Goal: Check status: Check status

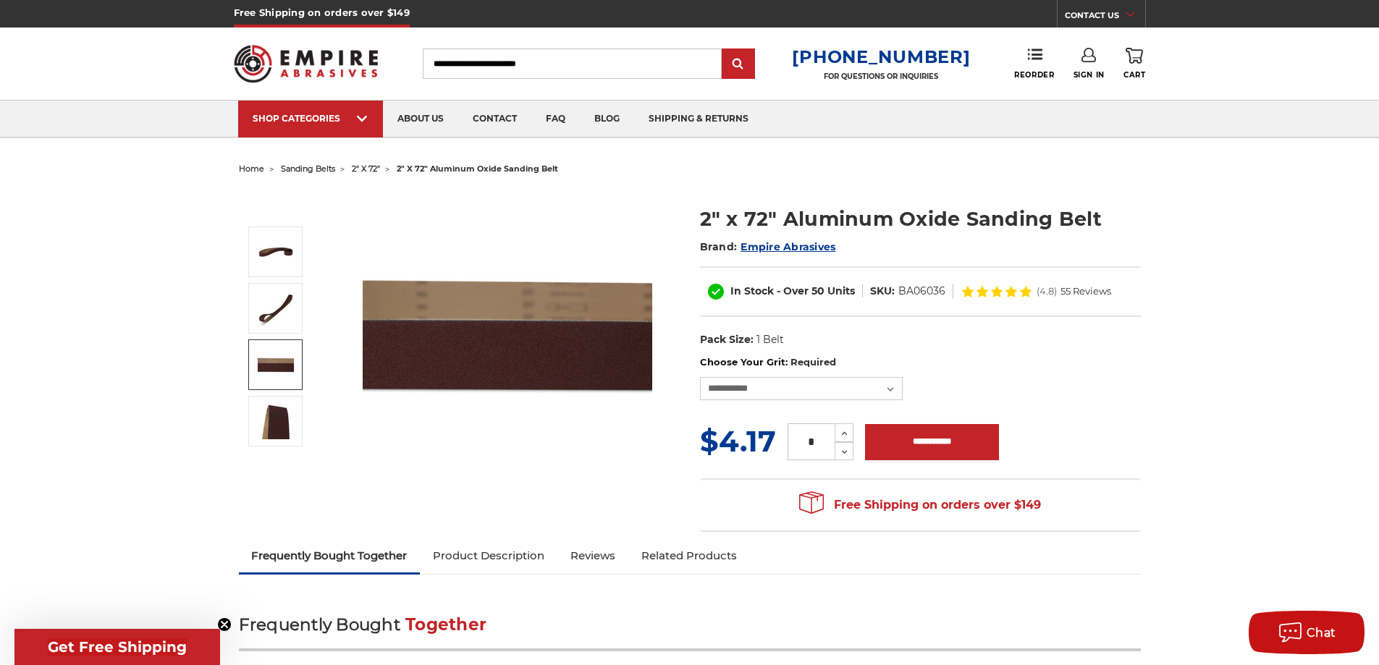
select select "****"
click at [536, 59] on input "Search" at bounding box center [572, 64] width 299 height 30
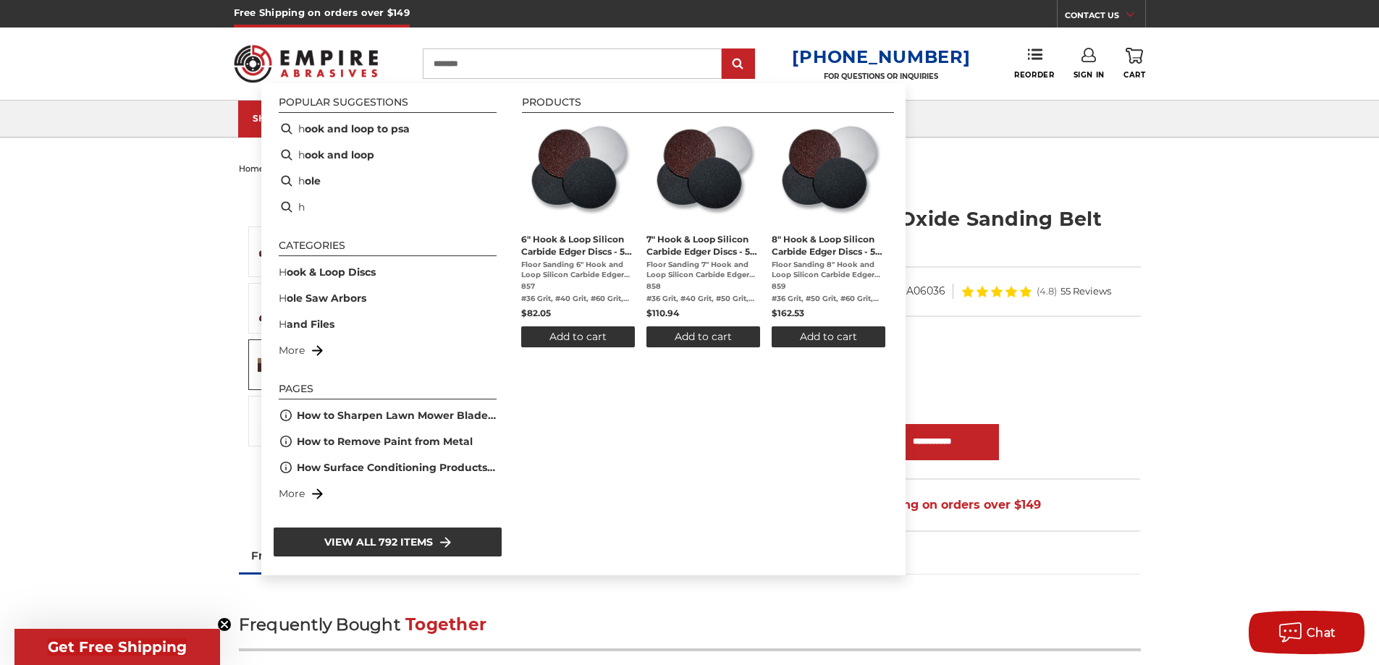
type input "*********"
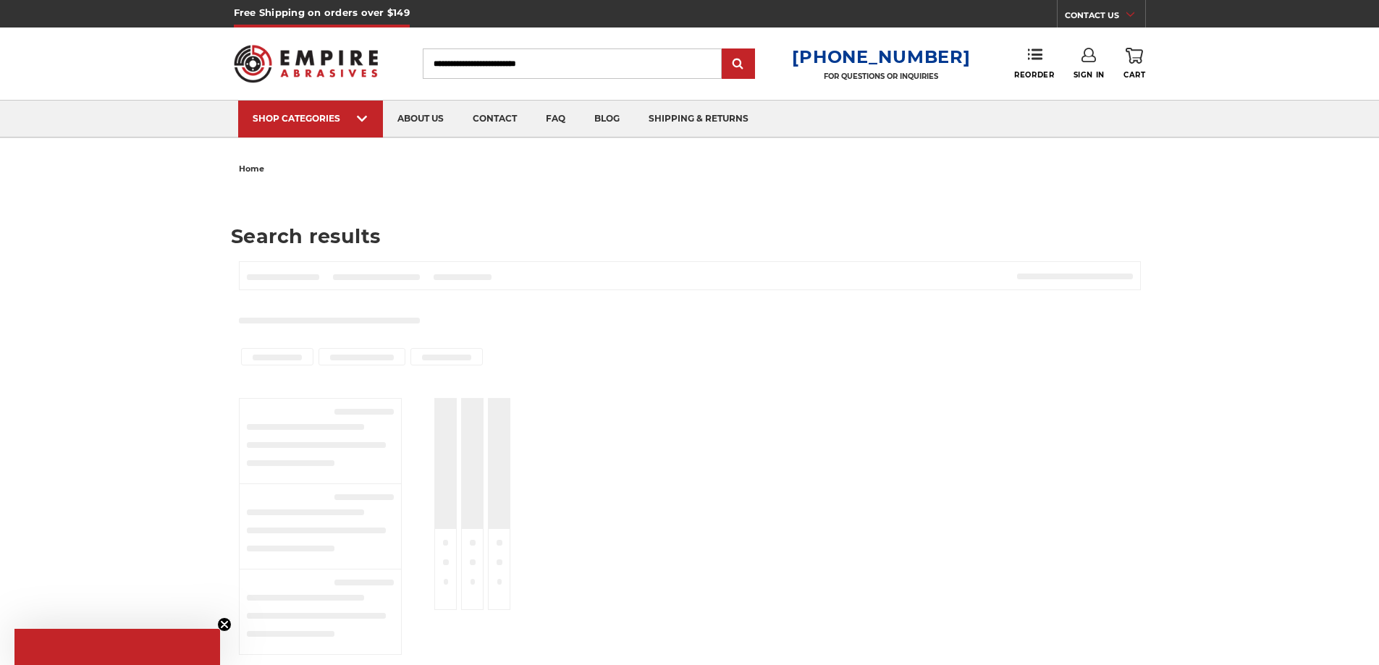
type input "*********"
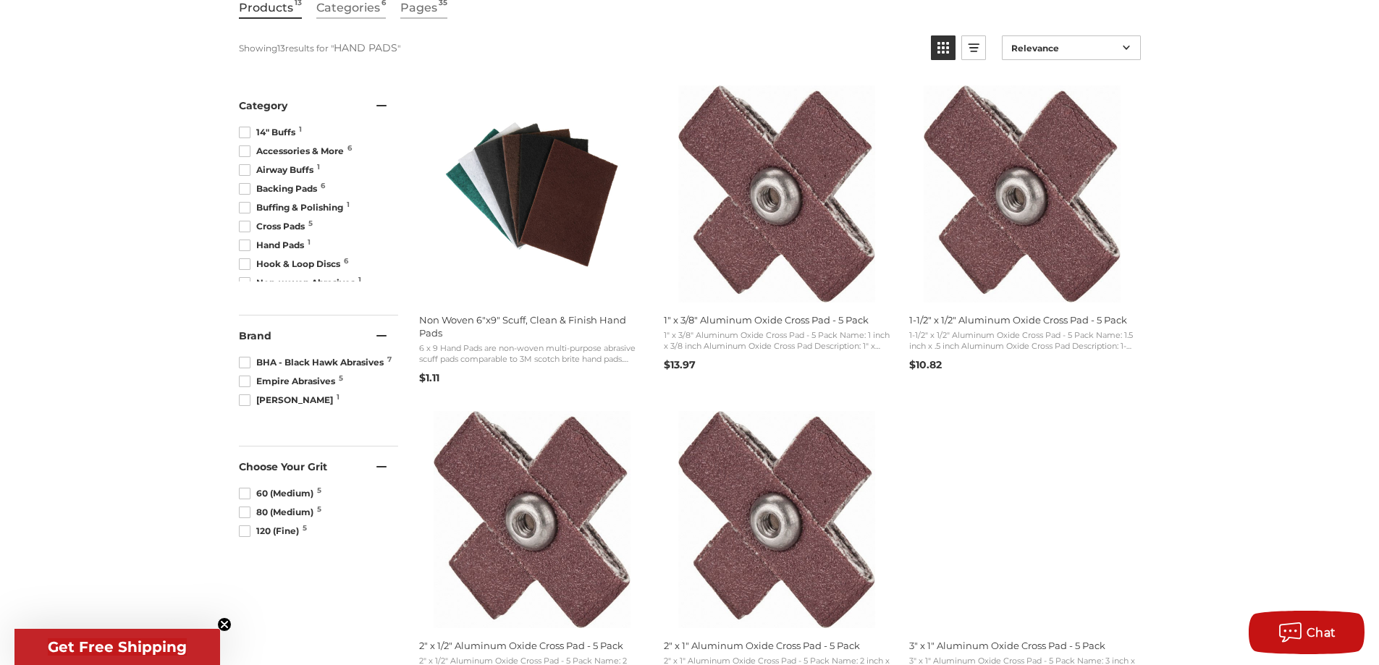
scroll to position [290, 0]
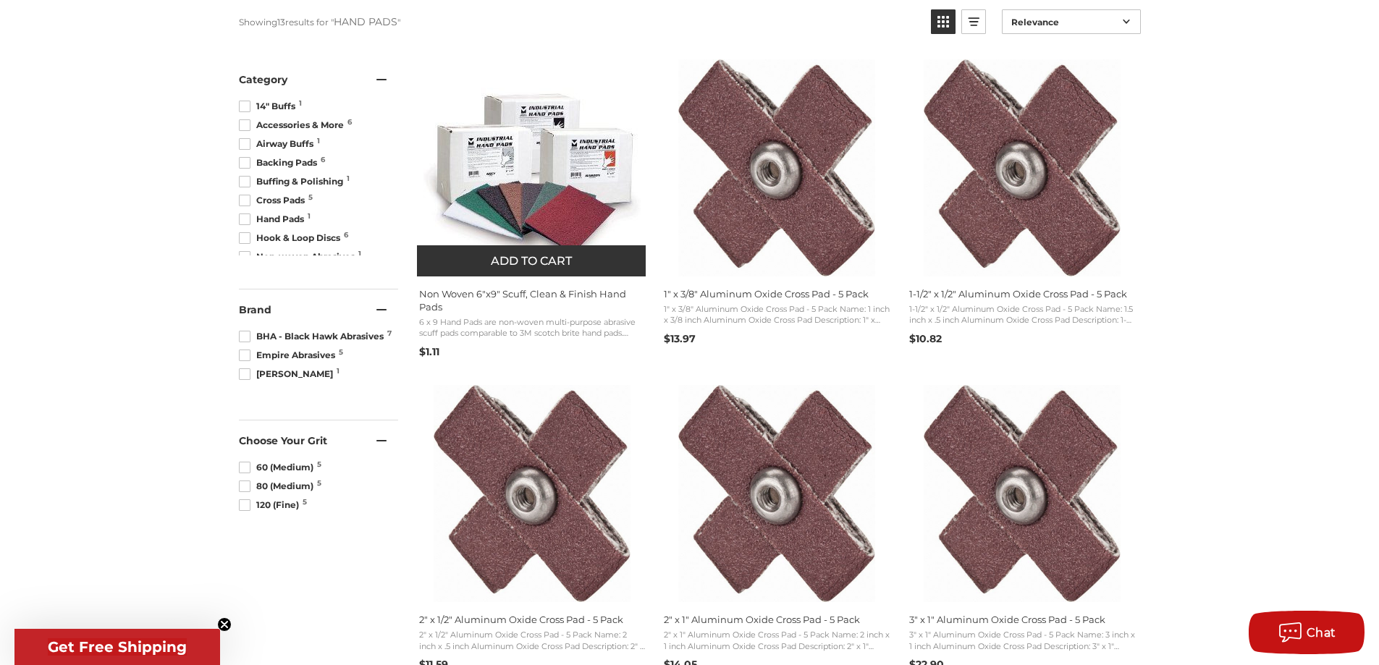
click at [542, 291] on span "Non Woven 6"x9" Scuff, Clean & Finish Hand Pads" at bounding box center [532, 300] width 226 height 26
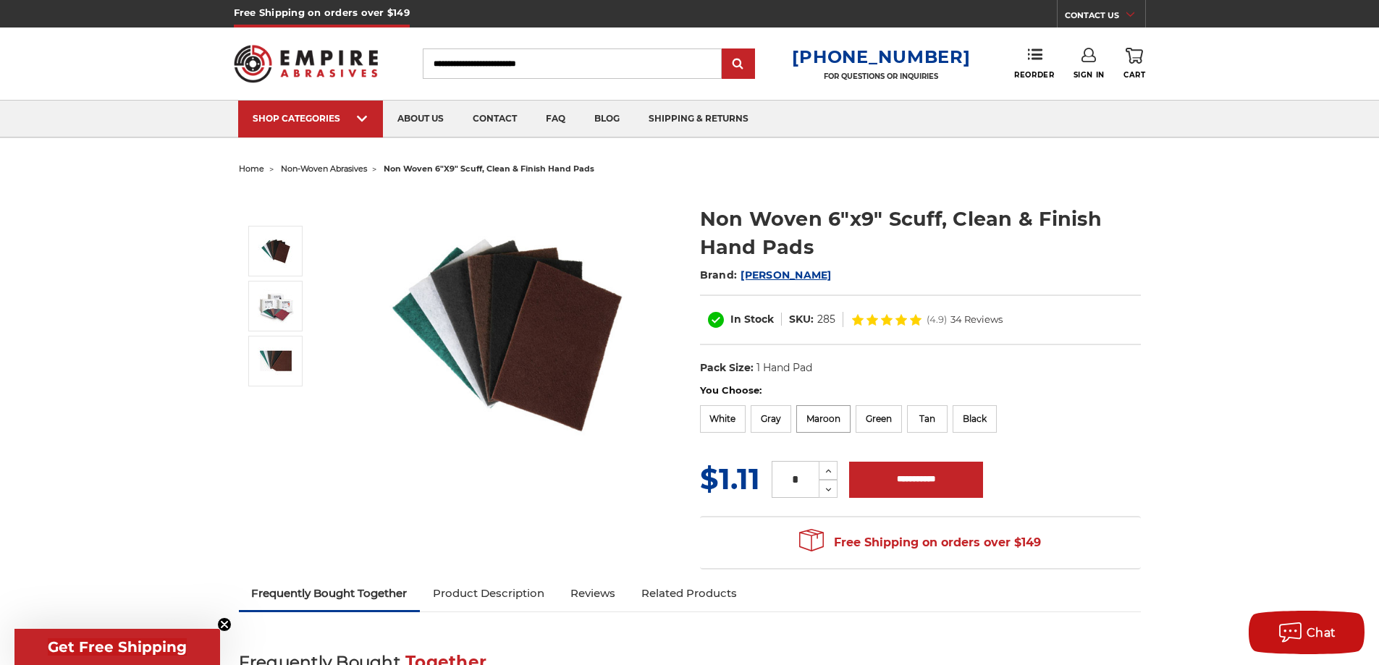
click at [823, 417] on label "Maroon" at bounding box center [823, 419] width 54 height 28
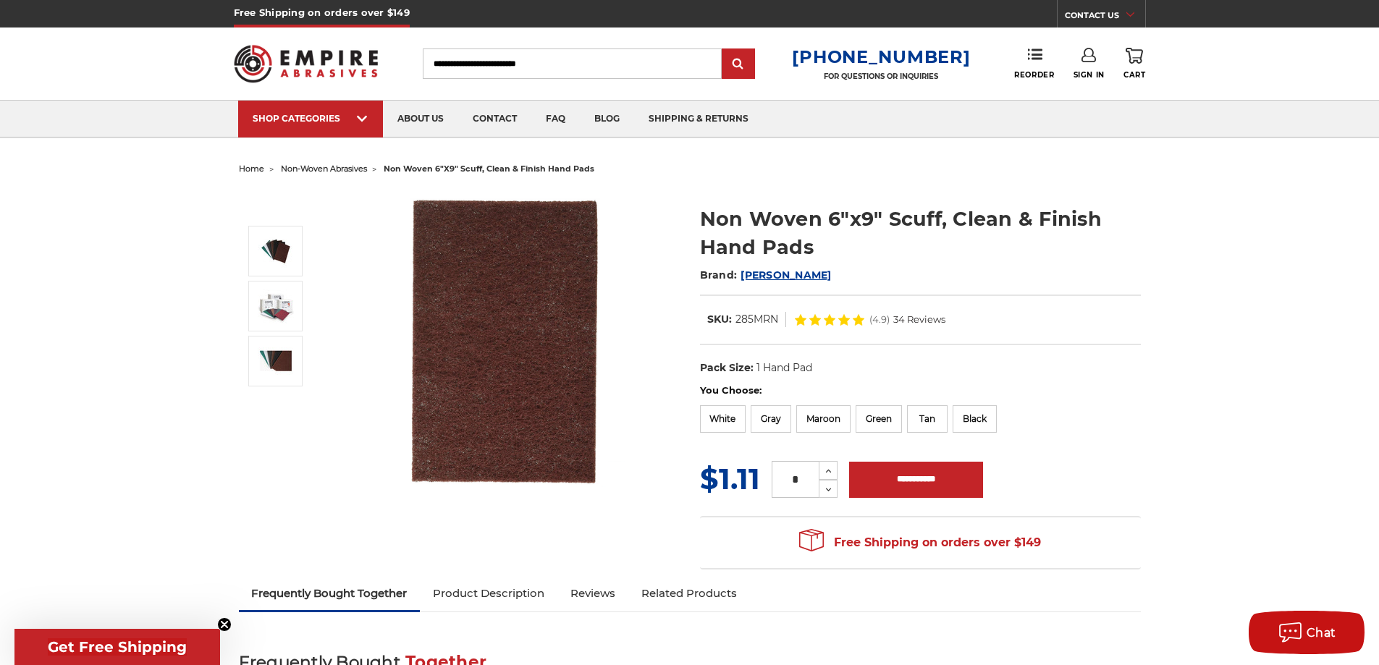
click at [1086, 59] on icon at bounding box center [1089, 55] width 14 height 14
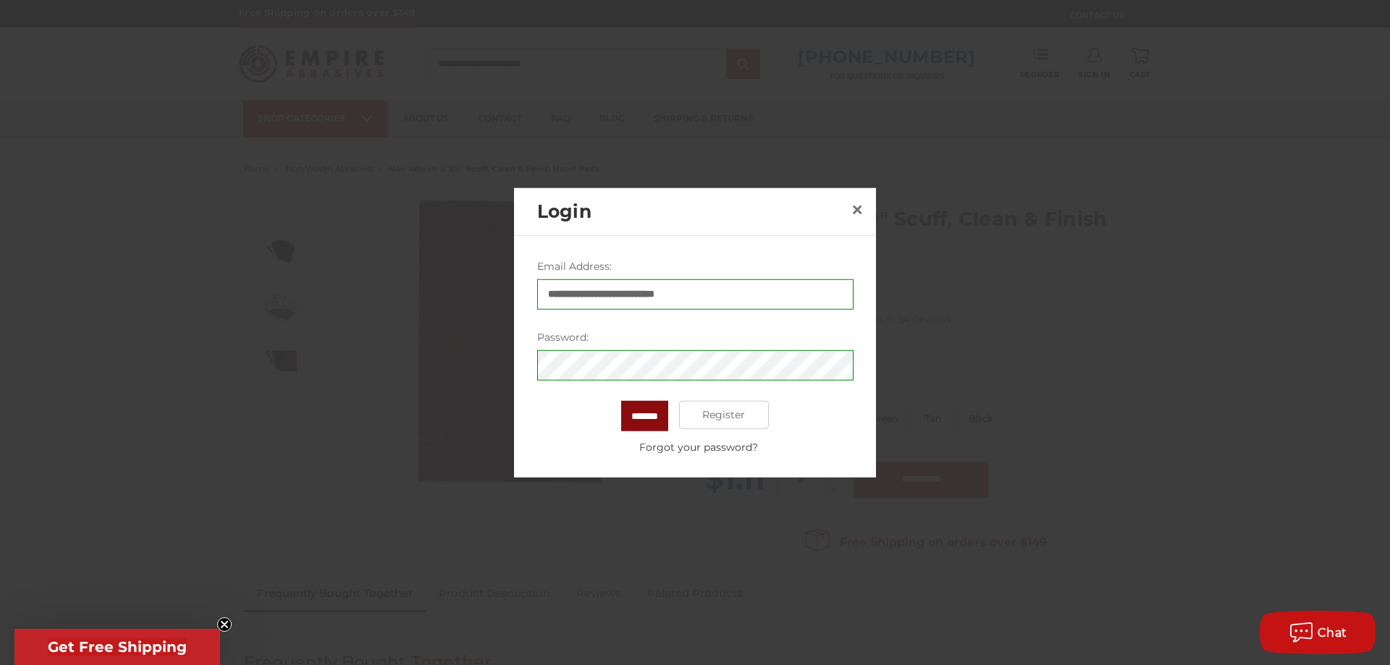
click at [647, 417] on input "*******" at bounding box center [644, 415] width 47 height 30
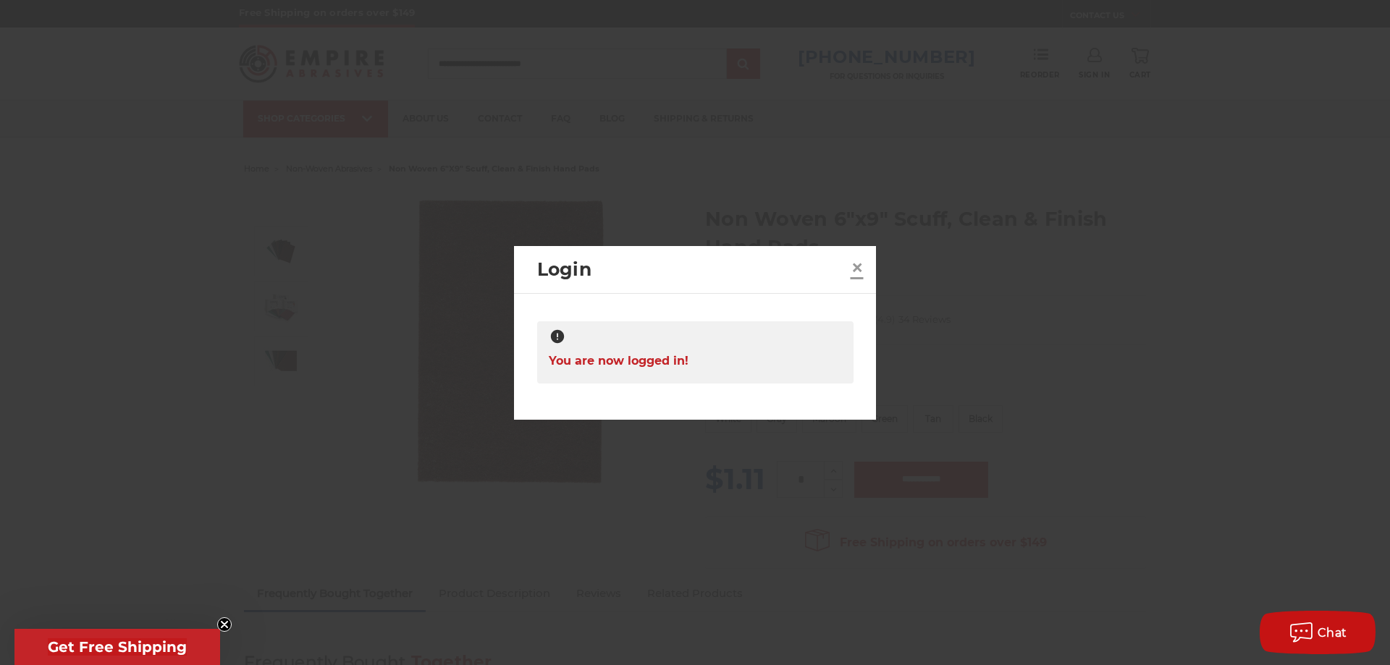
click at [854, 266] on span "×" at bounding box center [857, 267] width 13 height 28
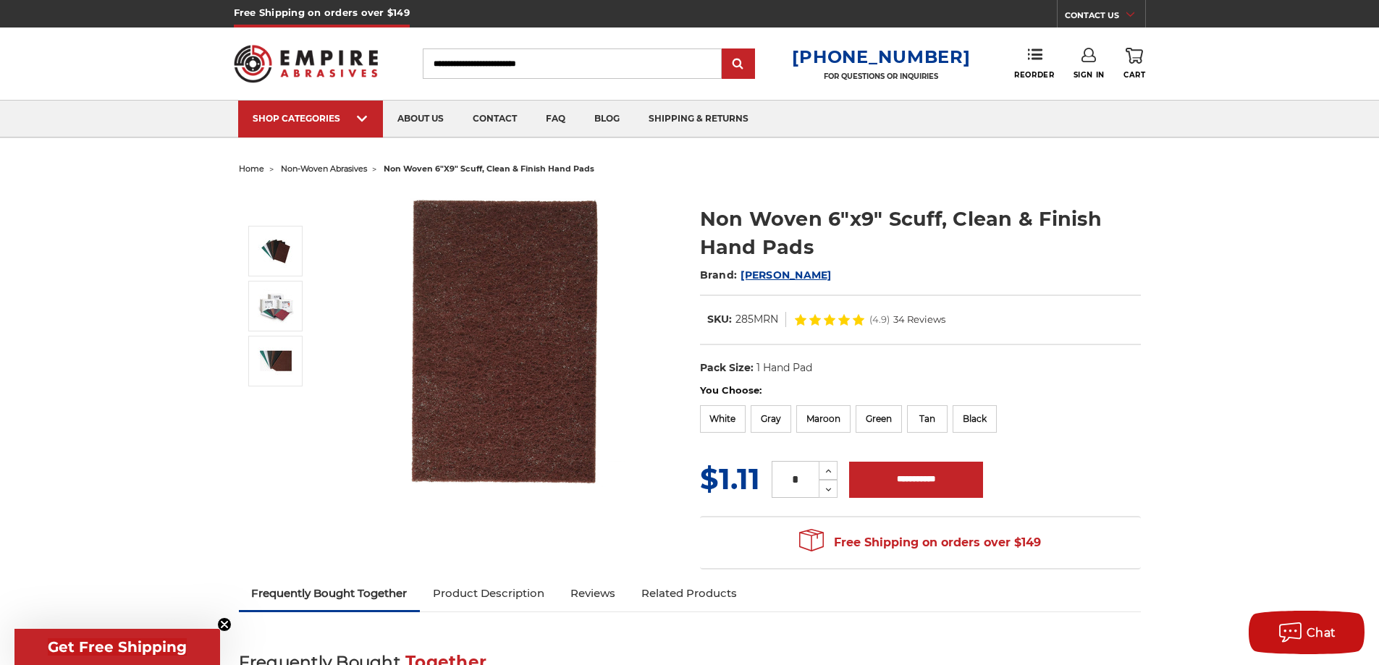
click at [1089, 61] on icon at bounding box center [1089, 55] width 14 height 14
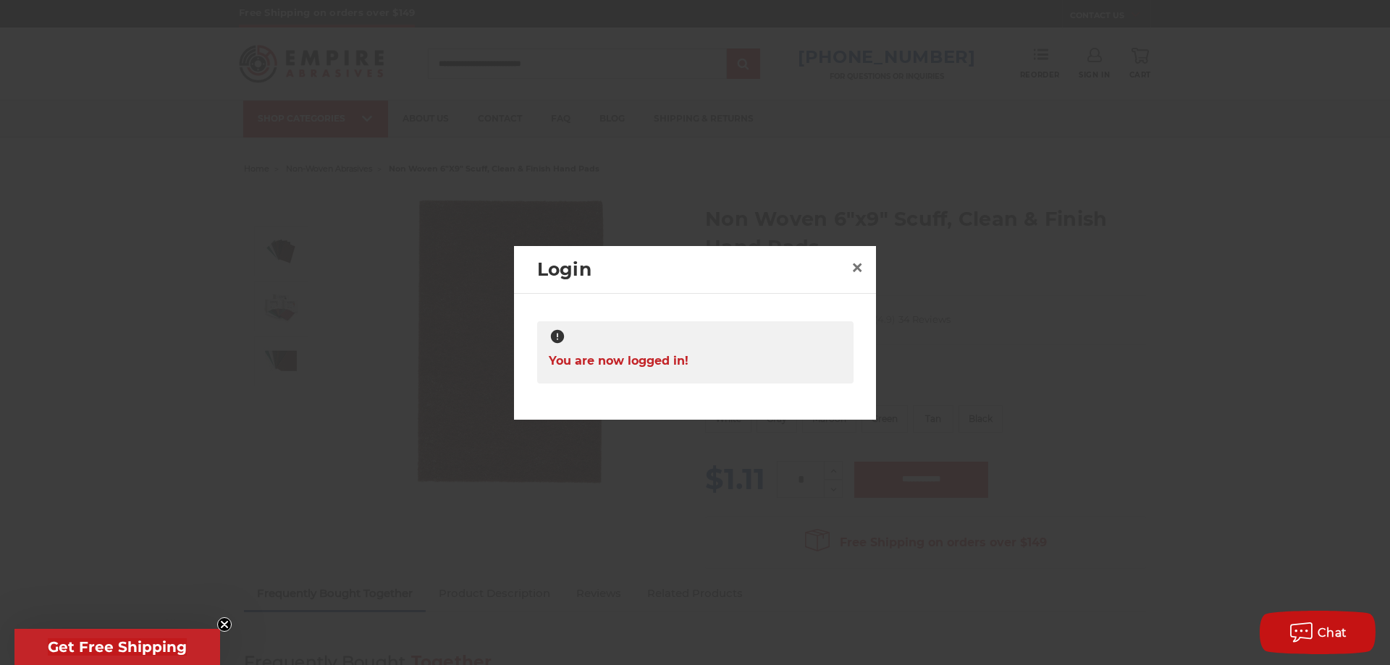
click at [635, 352] on span "You are now logged in!" at bounding box center [619, 361] width 140 height 28
click at [687, 350] on span "You are now logged in!" at bounding box center [619, 361] width 140 height 28
click at [856, 269] on span "×" at bounding box center [857, 267] width 13 height 28
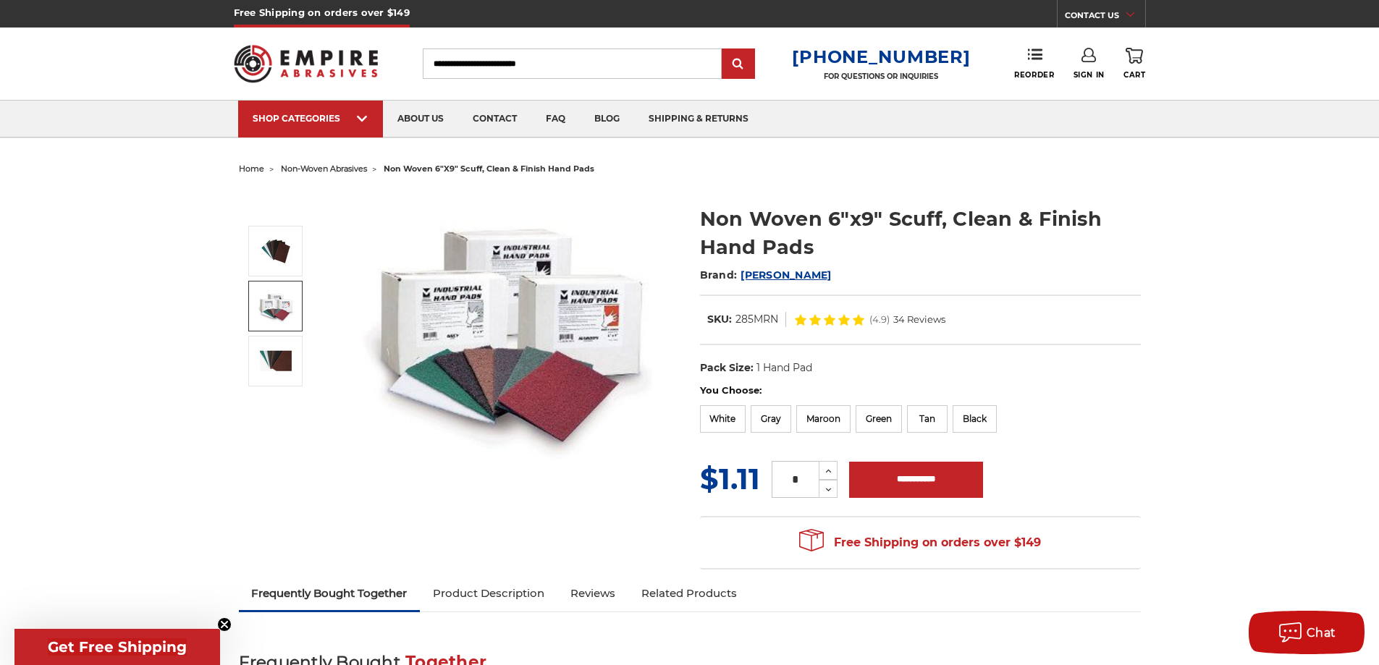
click at [277, 311] on img at bounding box center [276, 306] width 36 height 35
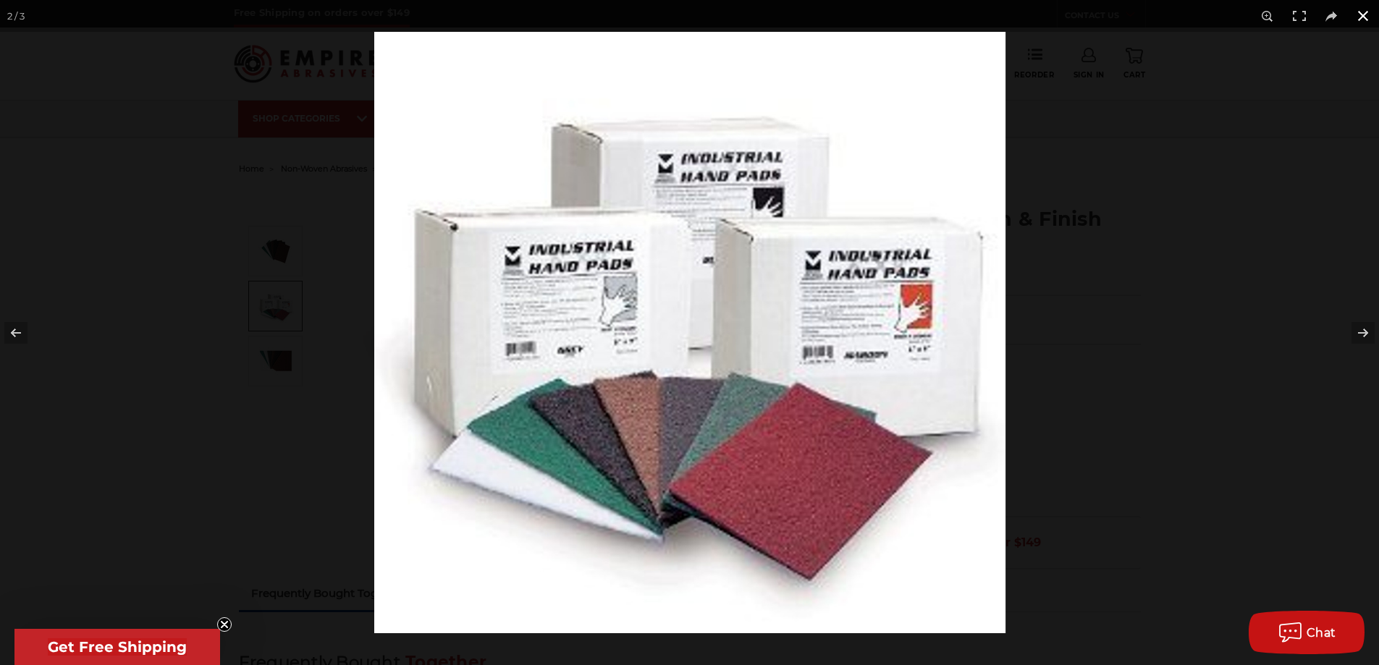
click at [1368, 17] on button at bounding box center [1363, 16] width 32 height 32
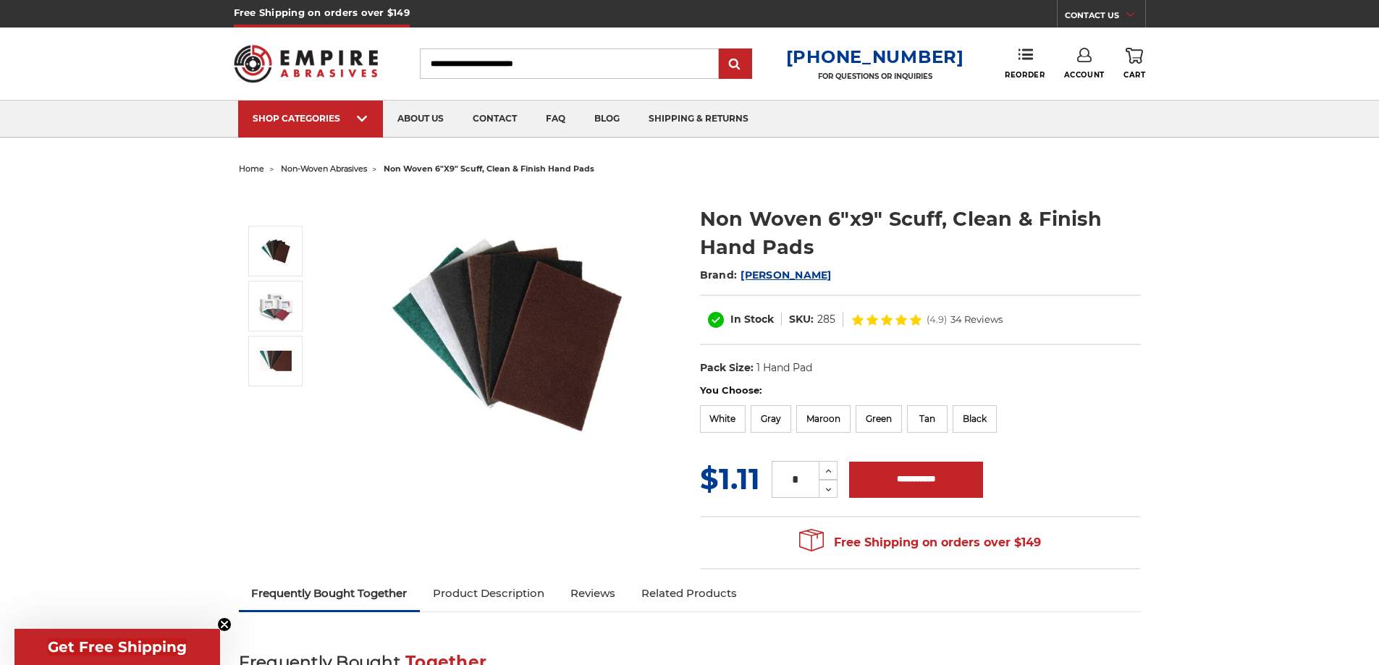
click at [1082, 58] on icon at bounding box center [1084, 55] width 14 height 14
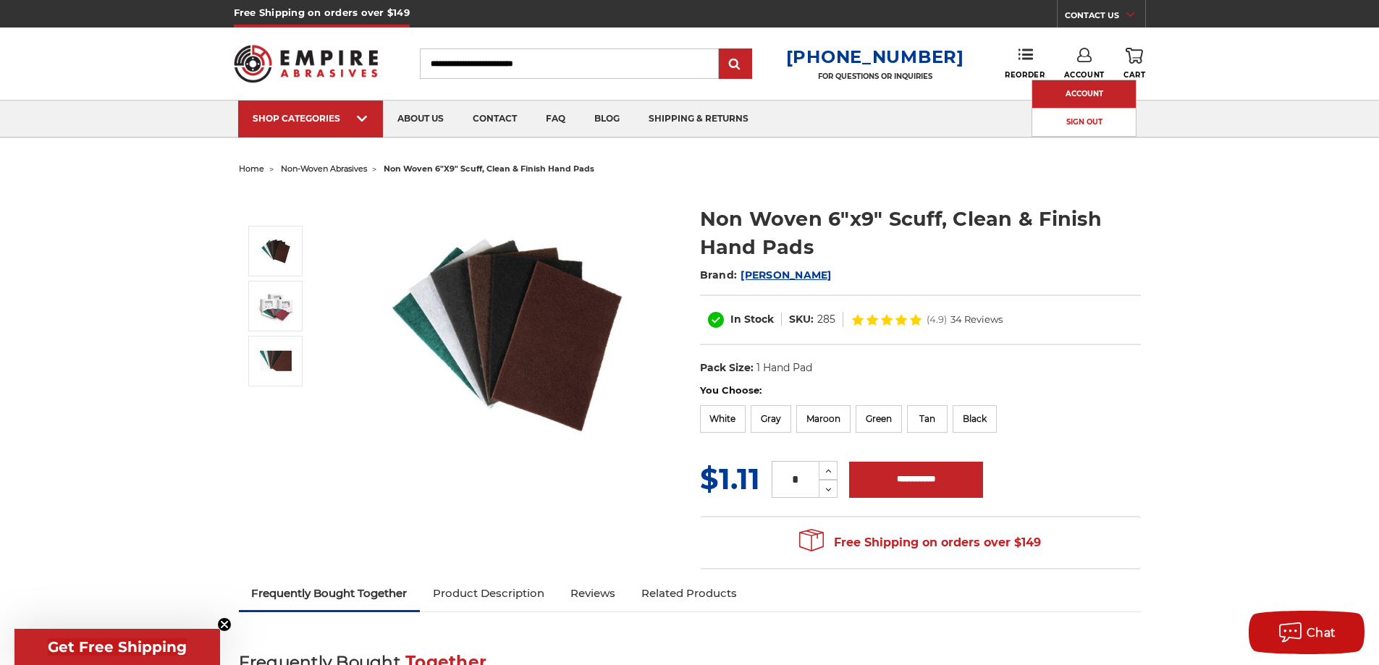
click at [1085, 90] on link "Account" at bounding box center [1084, 94] width 104 height 28
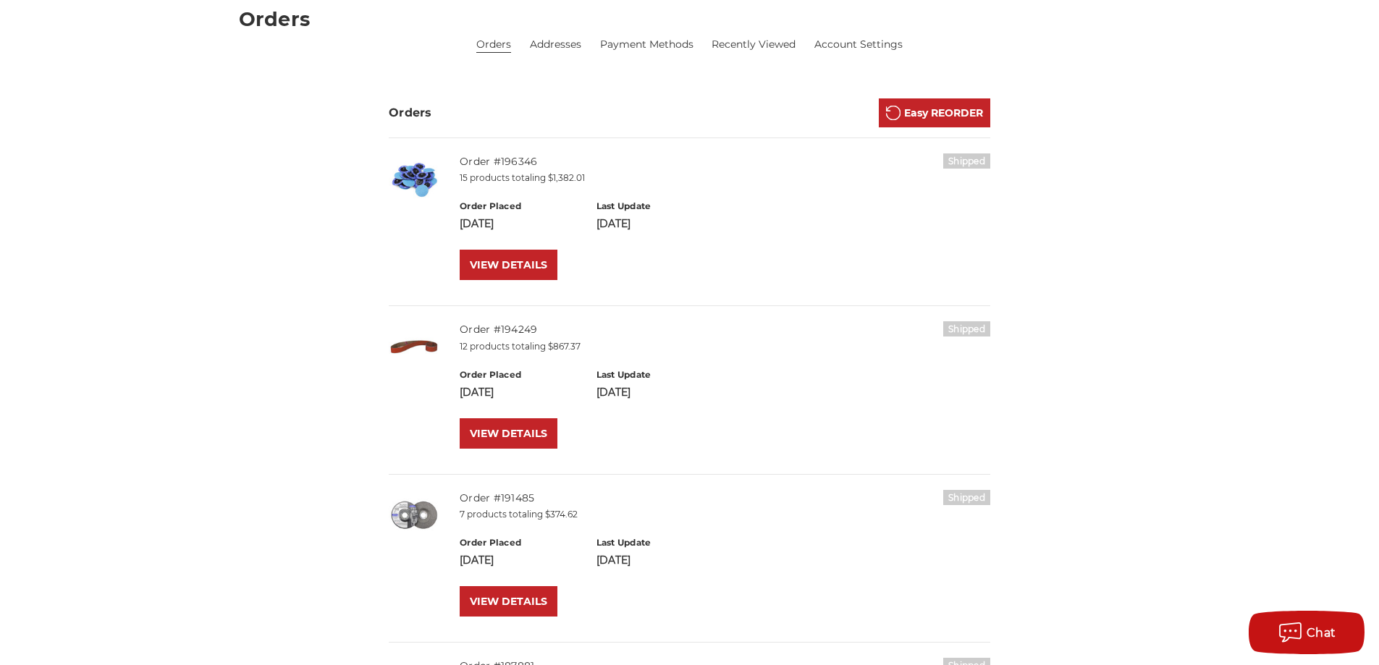
scroll to position [145, 0]
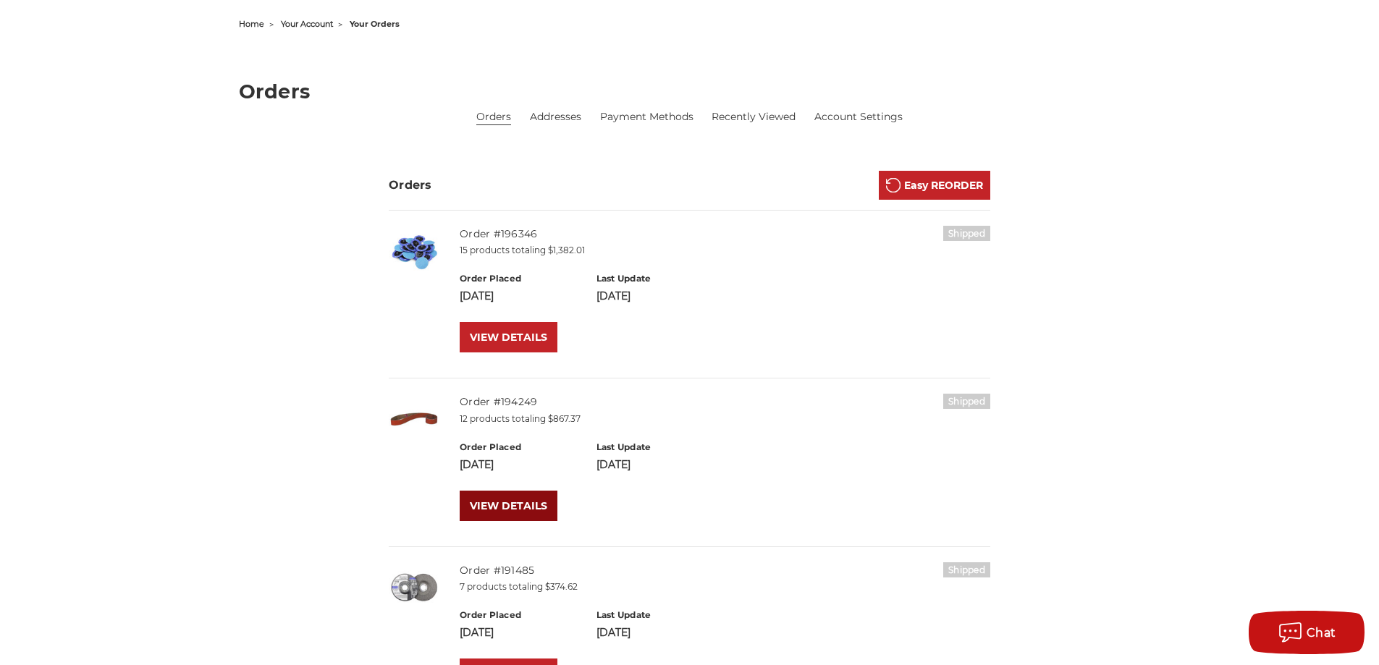
click at [530, 508] on link "VIEW DETAILS" at bounding box center [509, 506] width 98 height 30
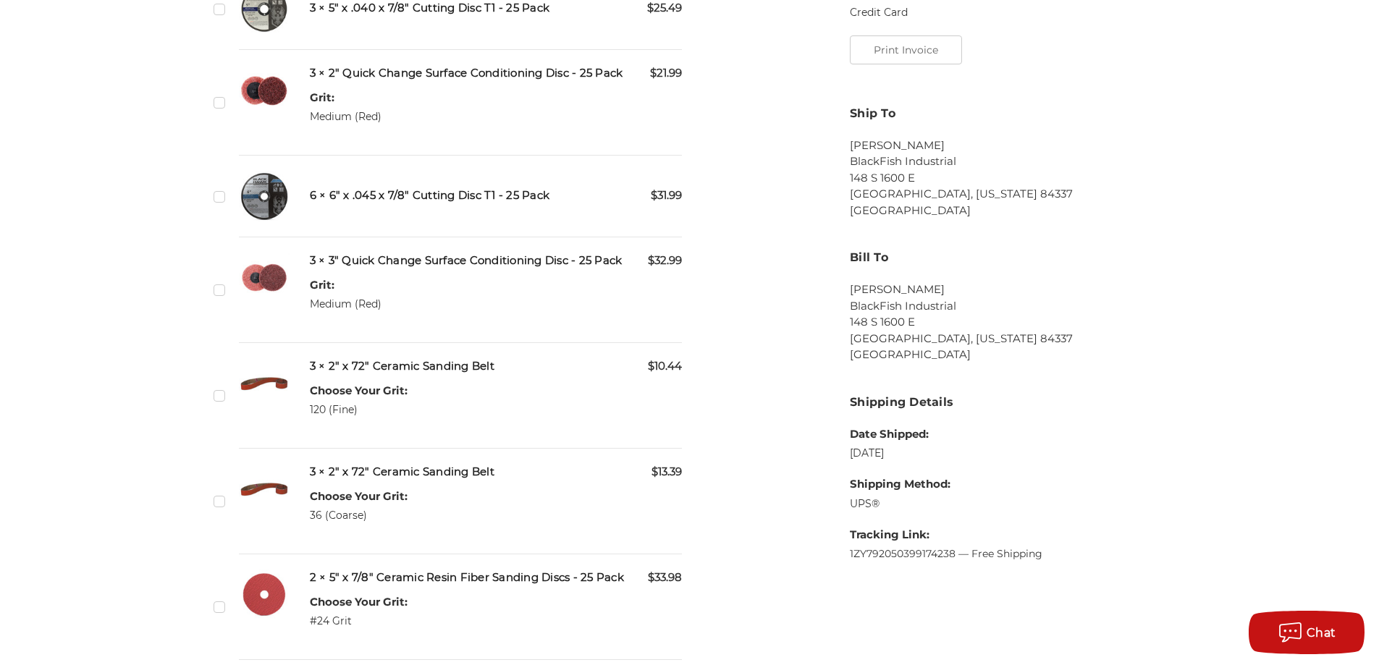
scroll to position [652, 0]
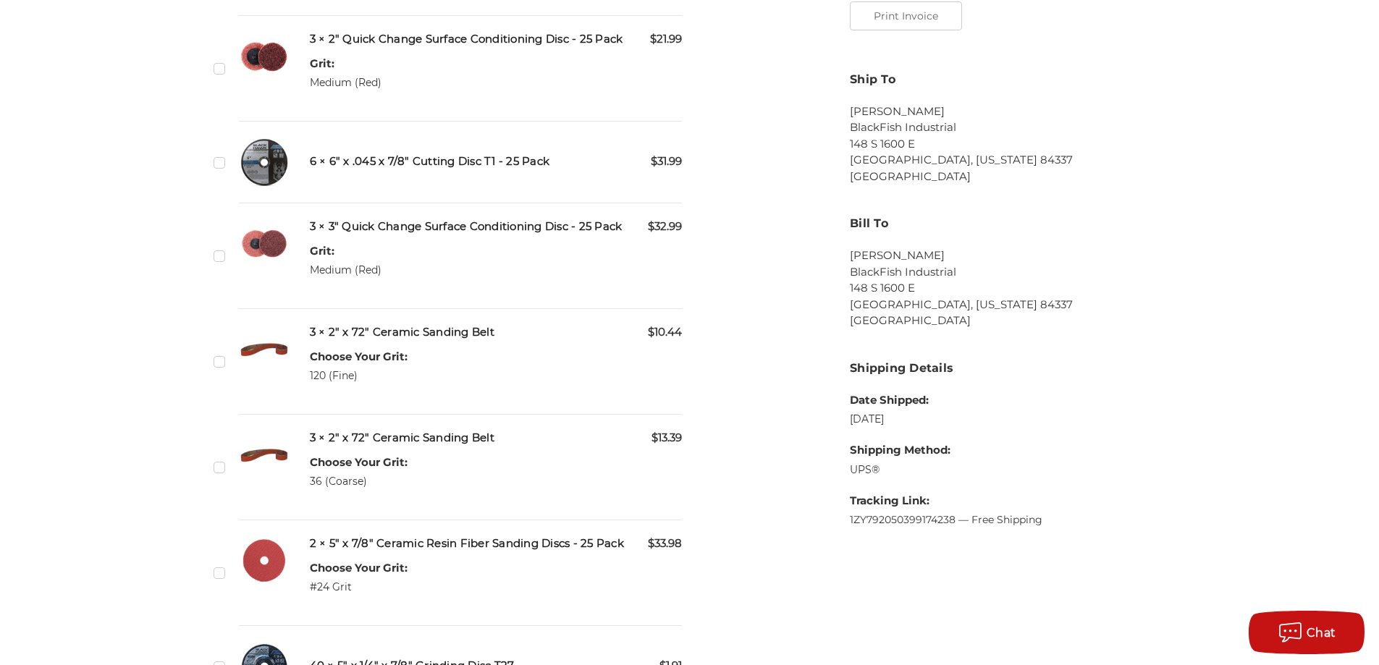
click at [399, 334] on h5 "3 × 2" x 72" Ceramic Sanding Belt" at bounding box center [496, 332] width 373 height 17
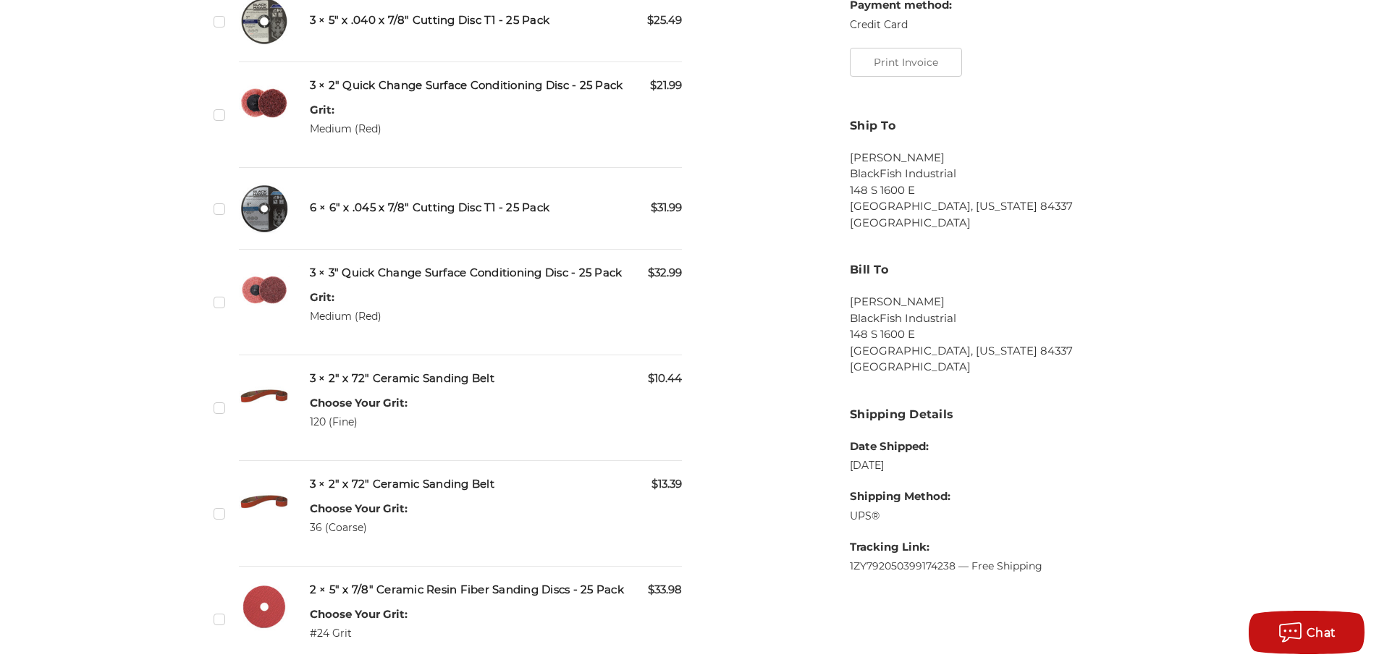
scroll to position [579, 0]
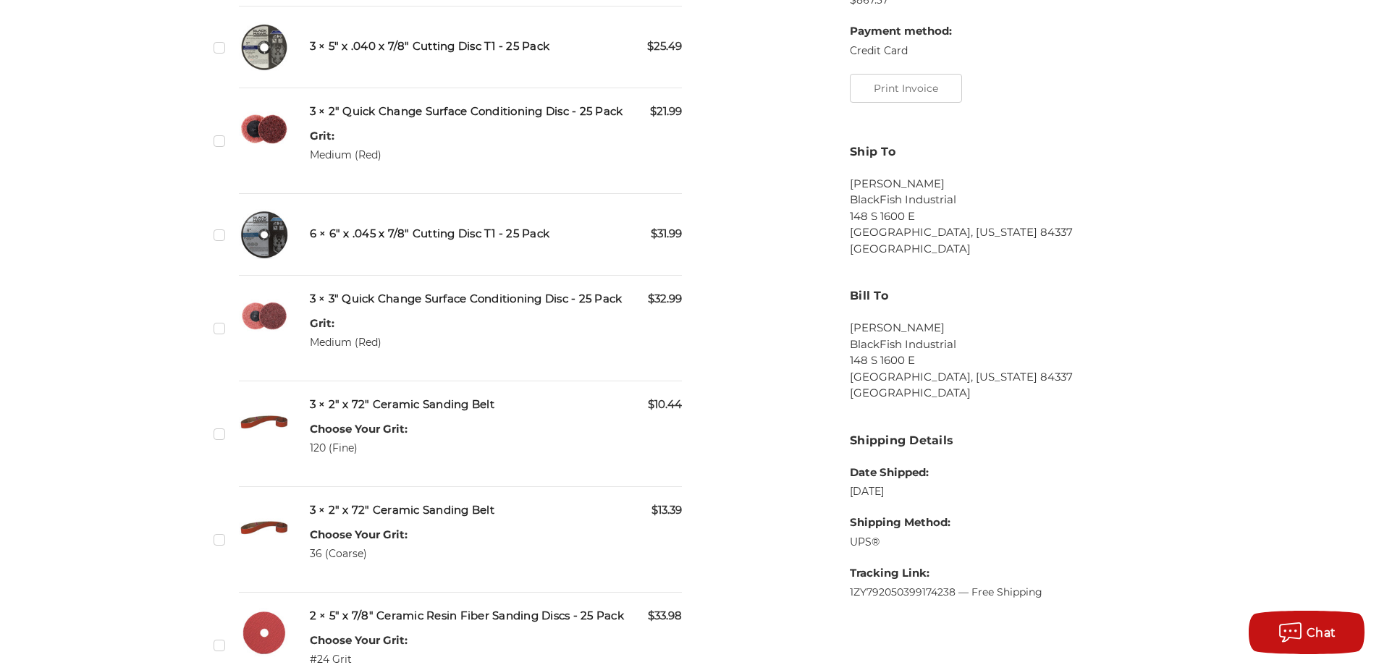
click at [422, 406] on h5 "3 × 2" x 72" Ceramic Sanding Belt" at bounding box center [496, 405] width 373 height 17
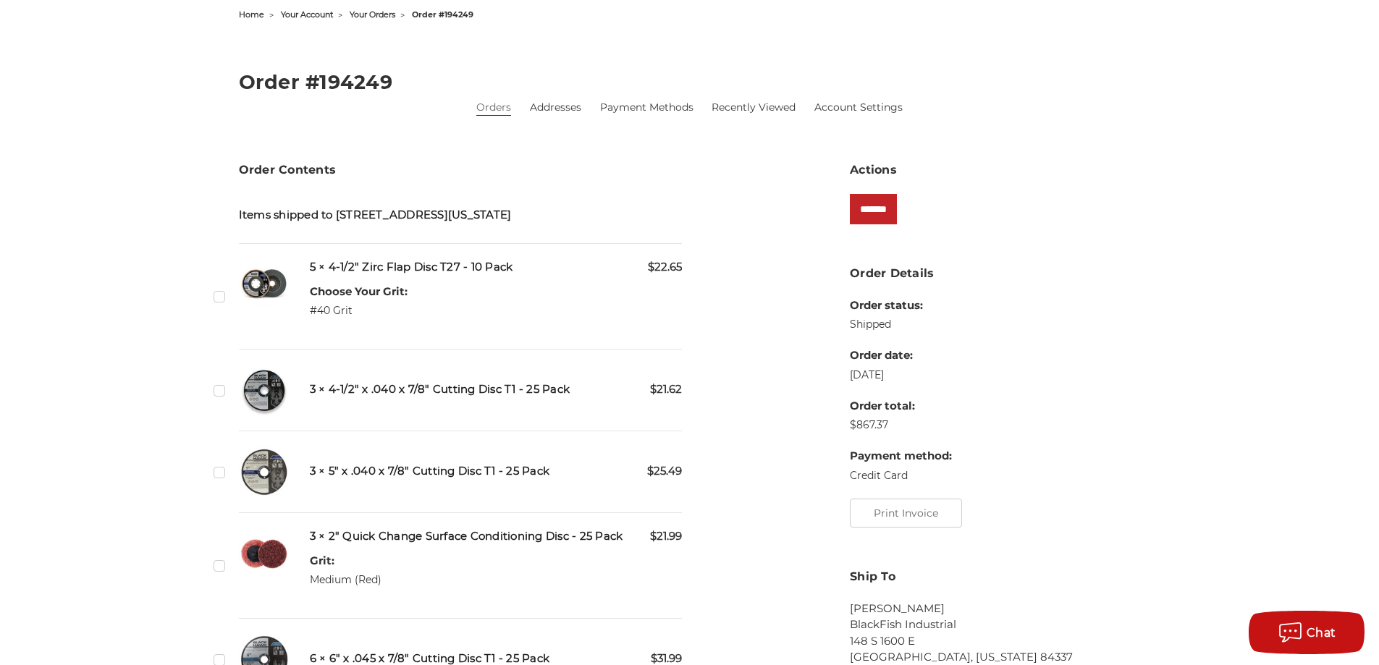
scroll to position [0, 0]
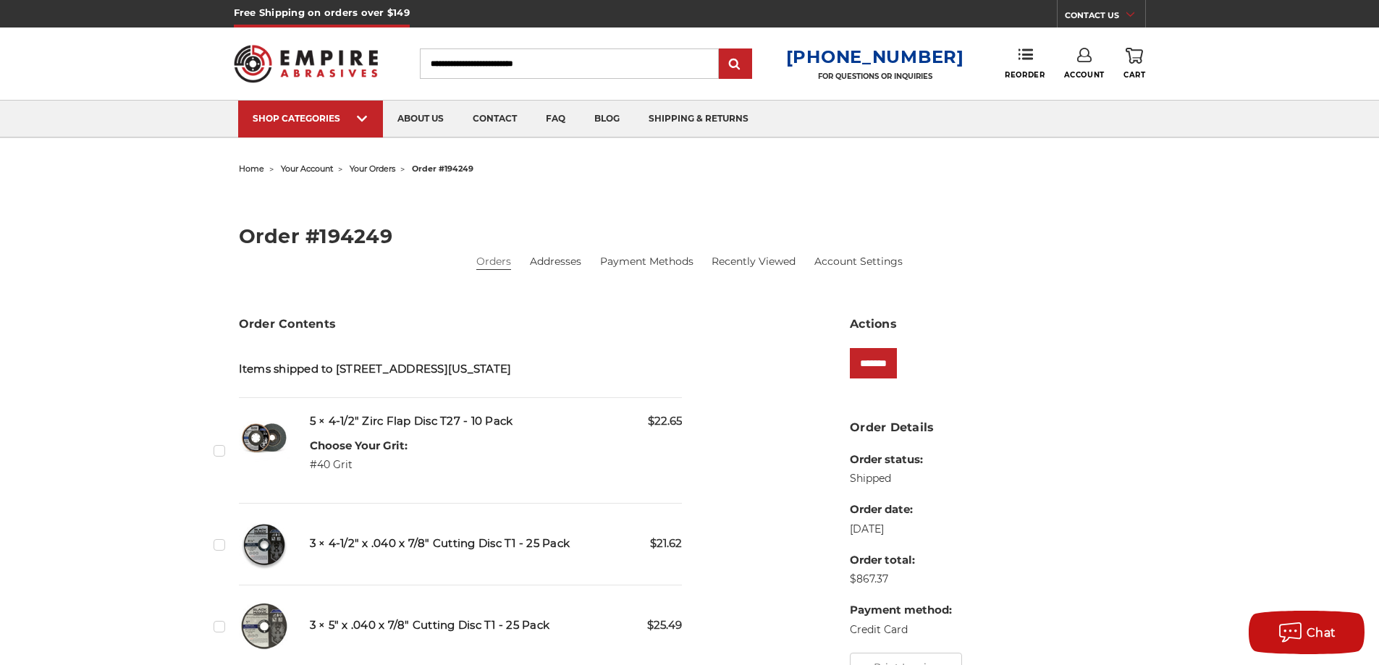
click at [487, 57] on input "Search" at bounding box center [569, 64] width 299 height 30
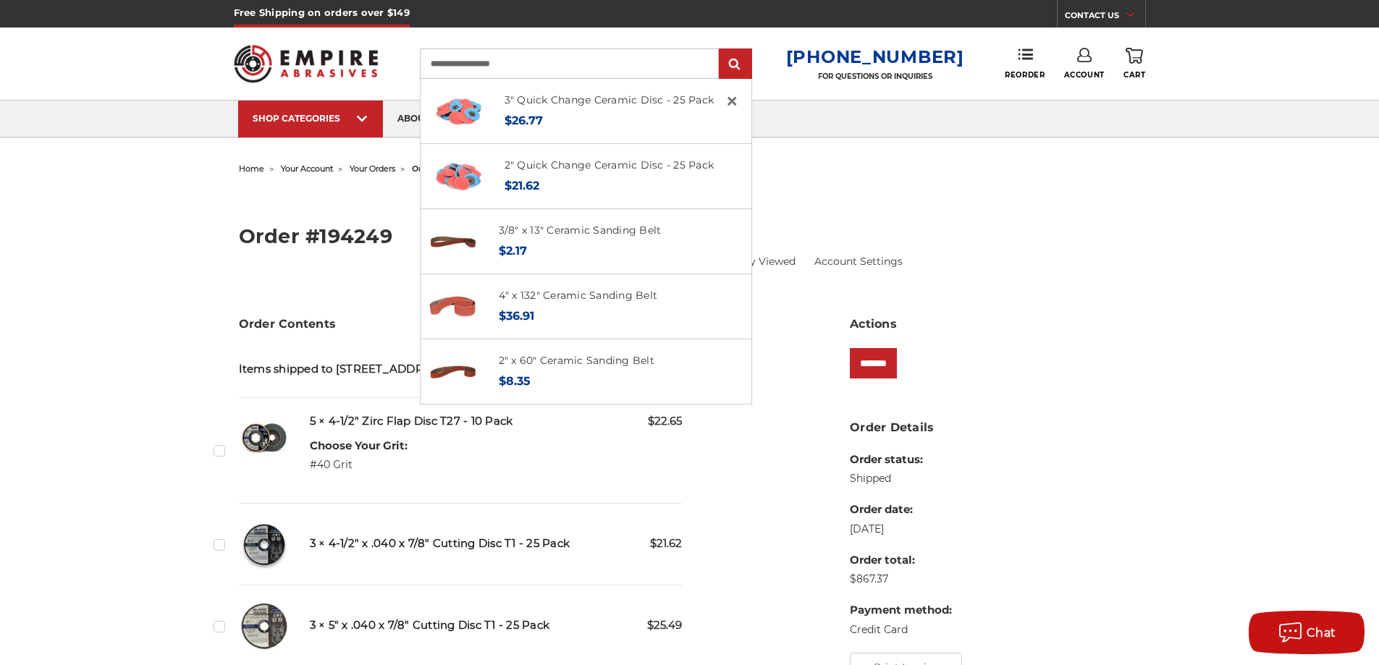
type input "**********"
click at [721, 50] on input "submit" at bounding box center [735, 64] width 29 height 29
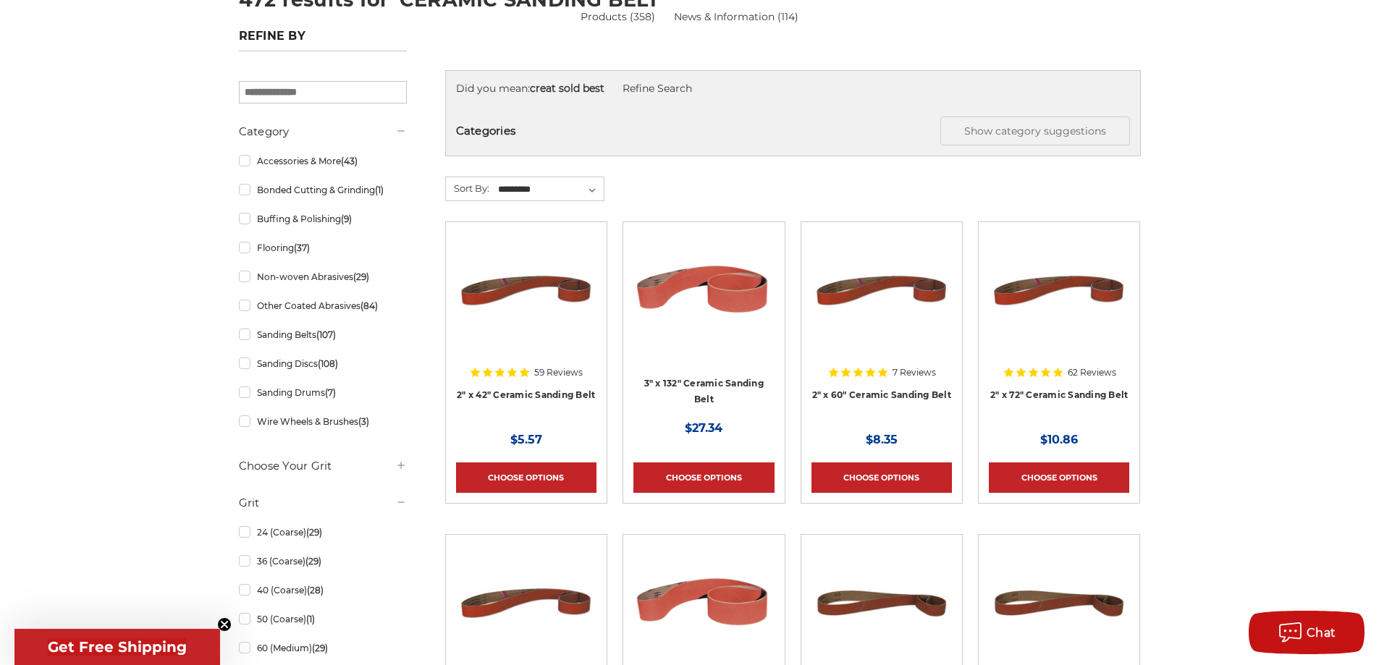
scroll to position [216, 0]
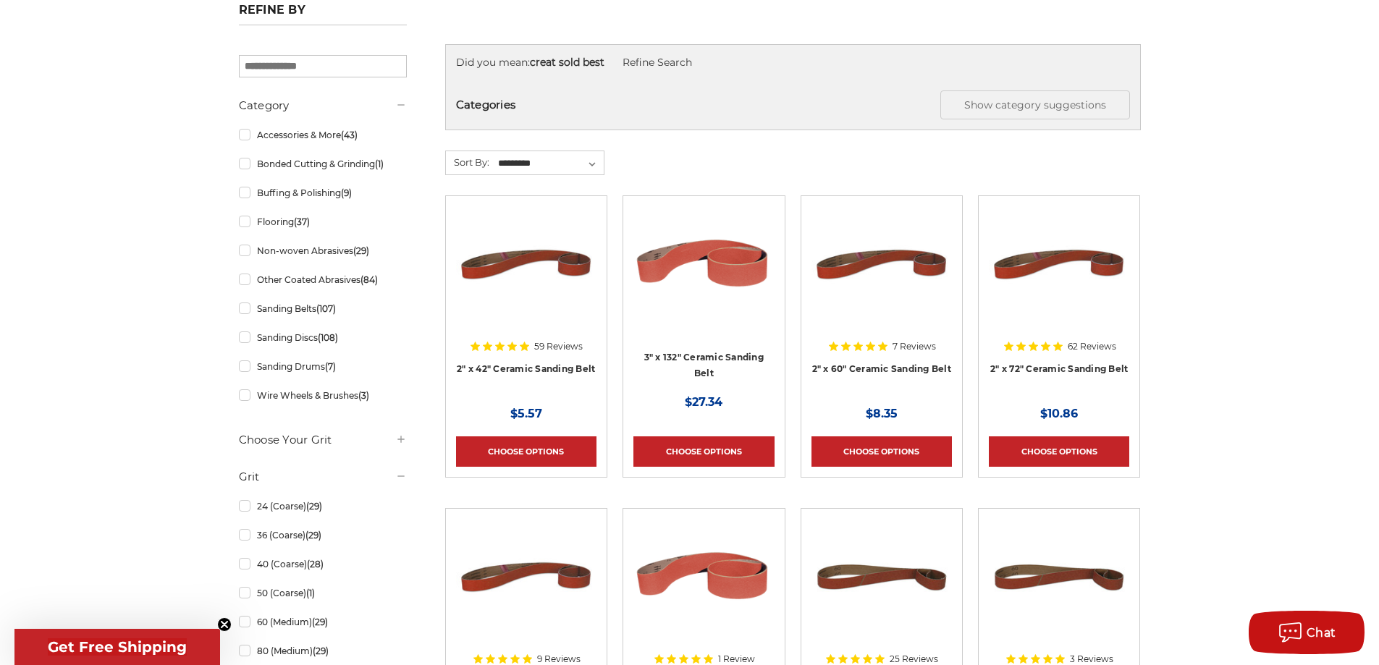
click at [1069, 368] on div at bounding box center [1059, 298] width 140 height 185
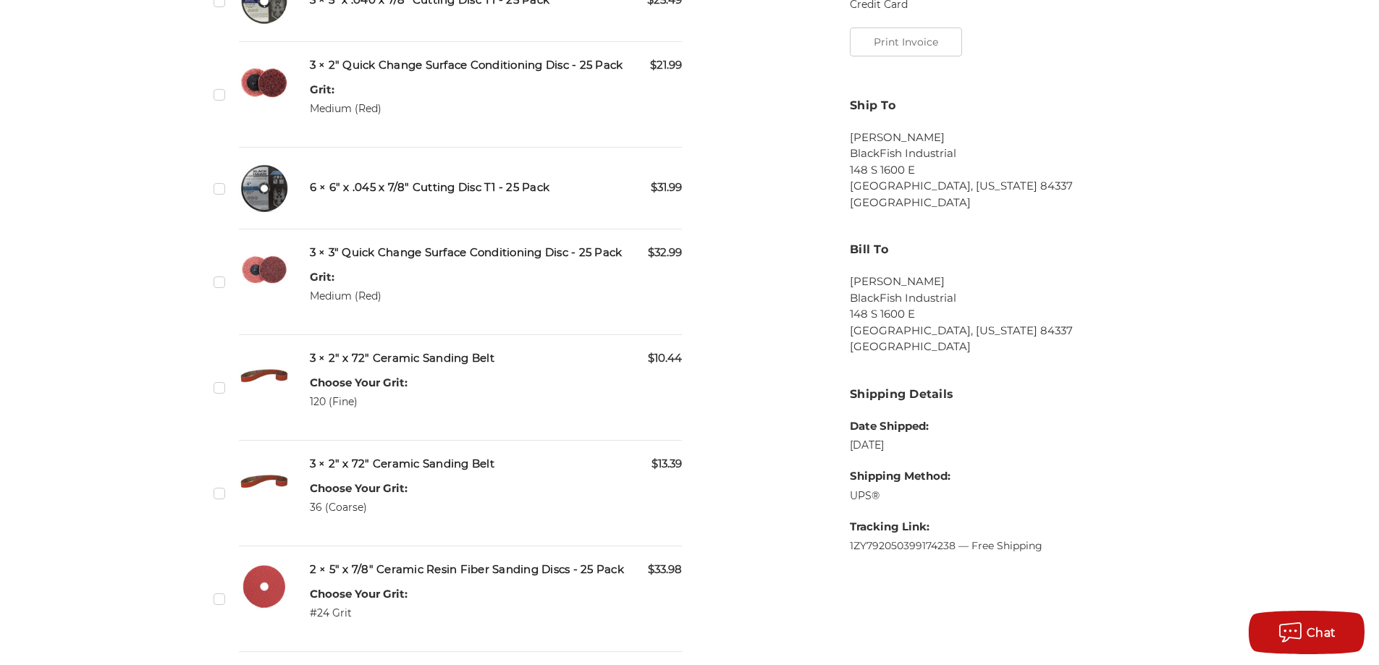
scroll to position [652, 0]
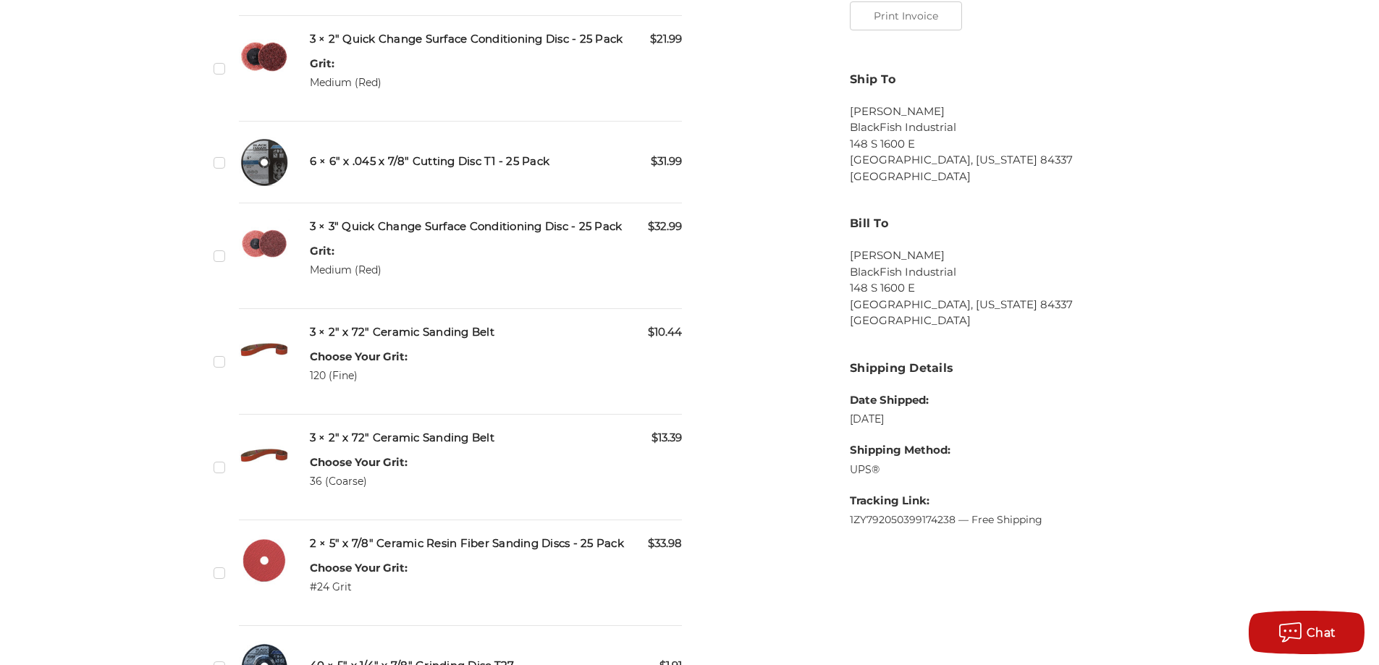
click at [379, 437] on h5 "3 × 2" x 72" Ceramic Sanding Belt" at bounding box center [496, 438] width 373 height 17
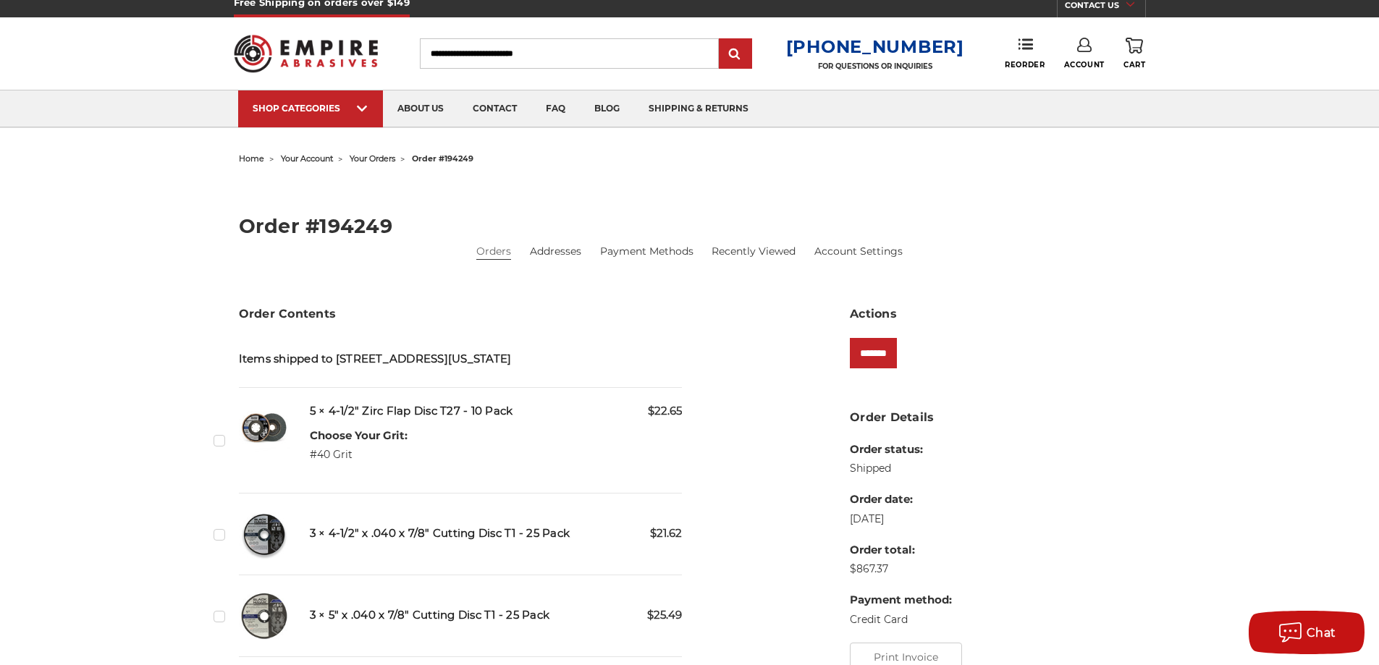
scroll to position [0, 0]
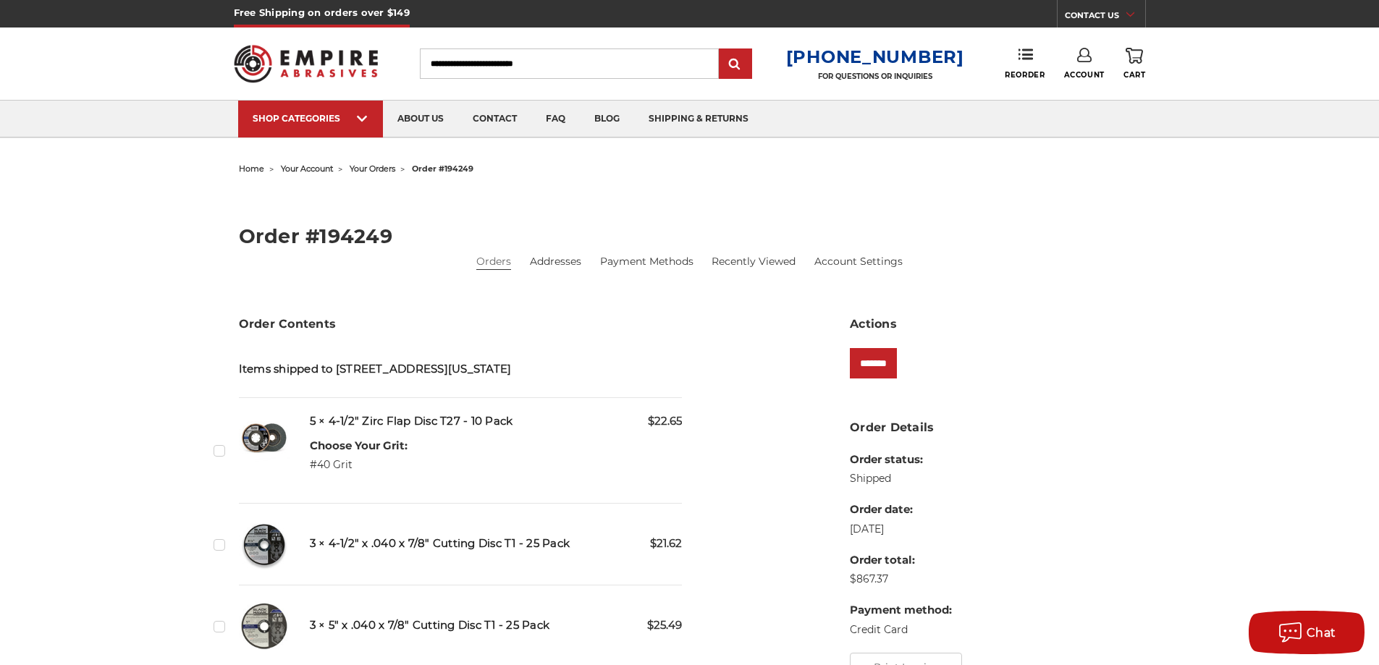
click at [527, 67] on input "Search" at bounding box center [569, 64] width 299 height 30
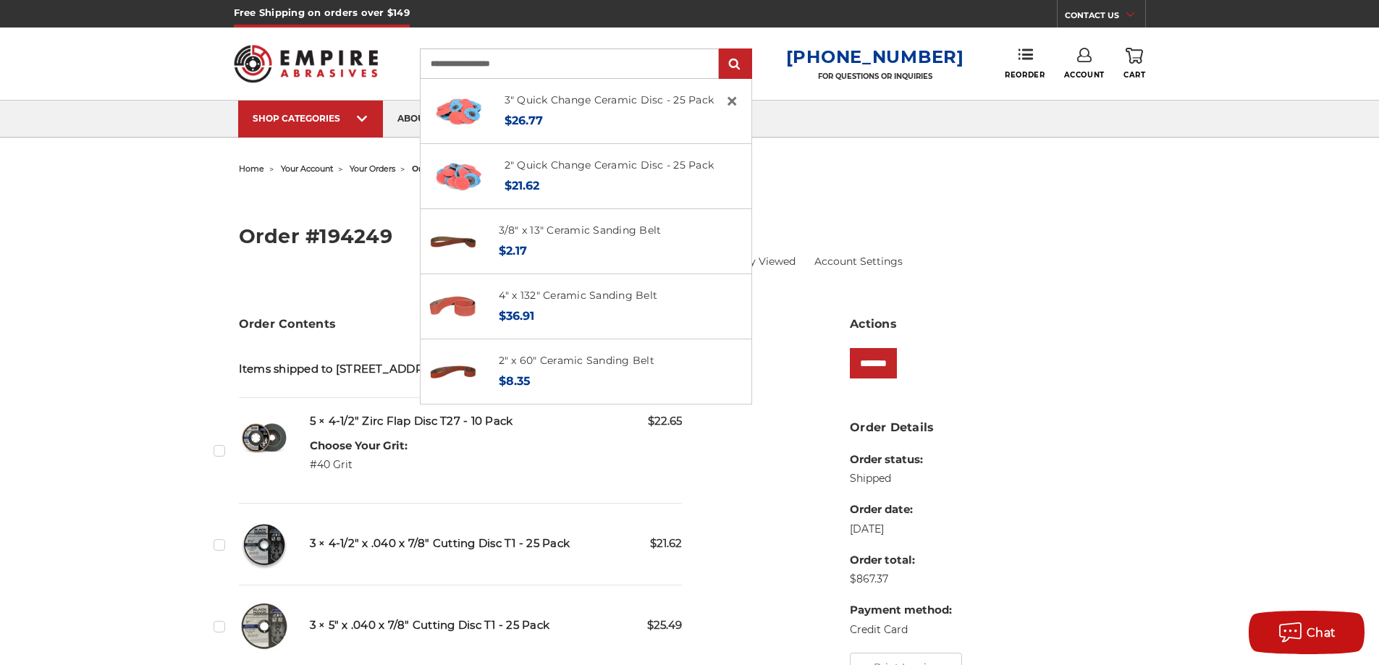
type input "**********"
click at [721, 50] on input "submit" at bounding box center [735, 64] width 29 height 29
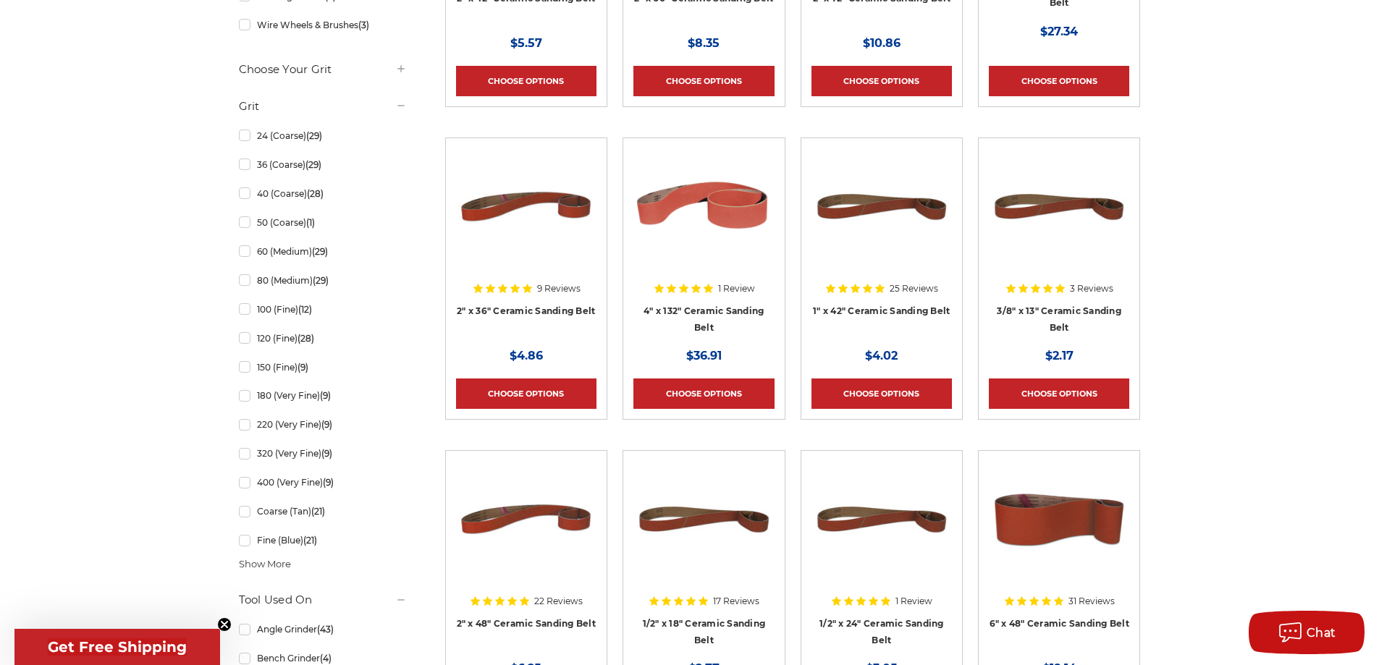
scroll to position [642, 0]
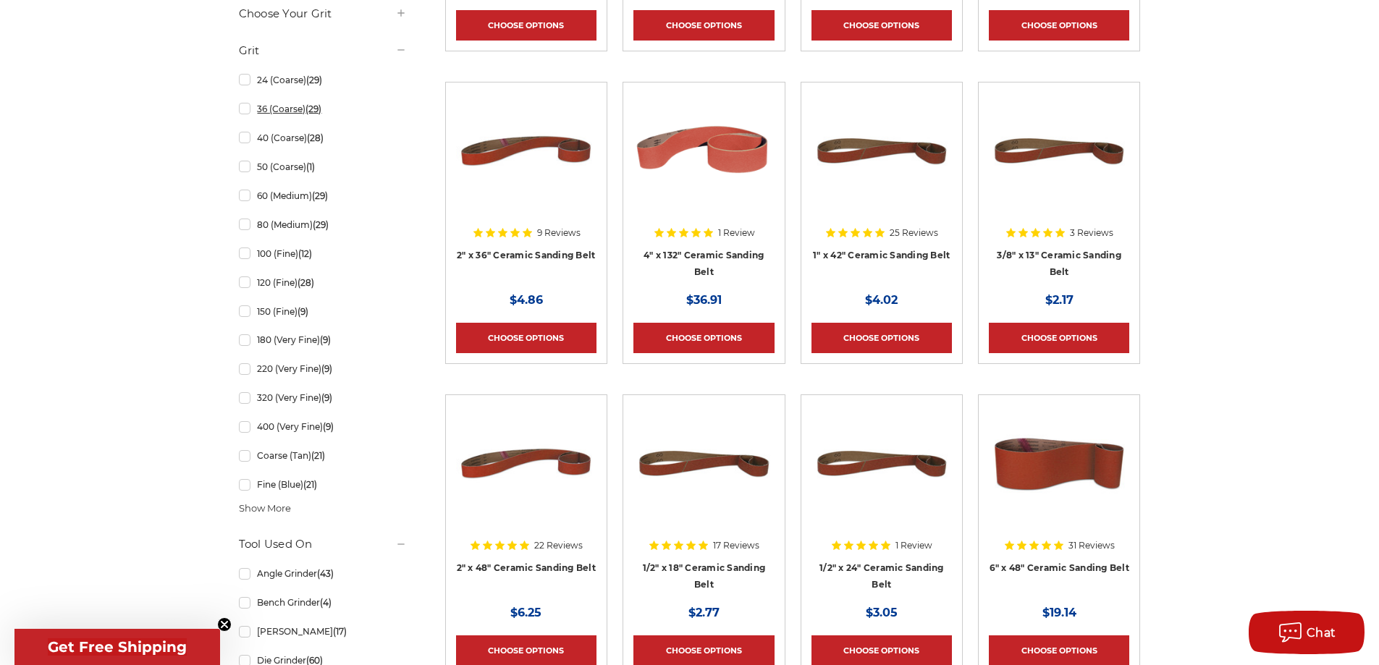
click at [246, 112] on link "36 (Coarse) (29)" at bounding box center [323, 108] width 168 height 25
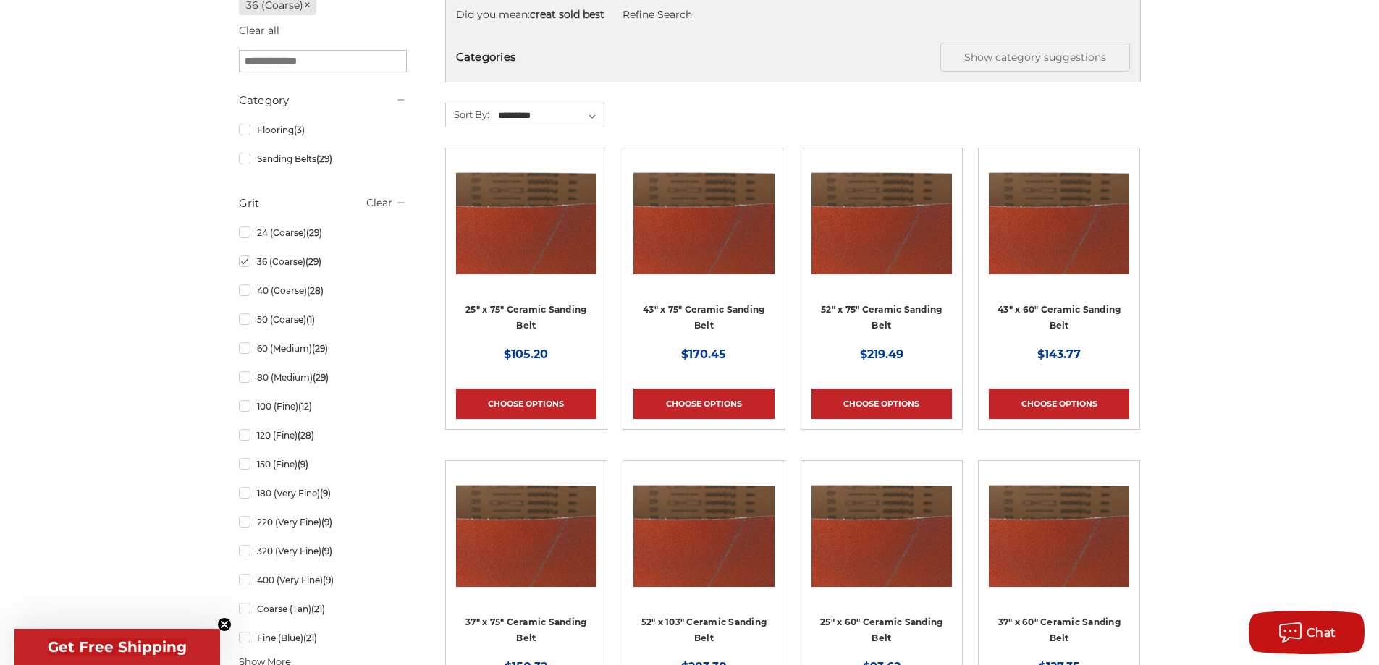
scroll to position [290, 0]
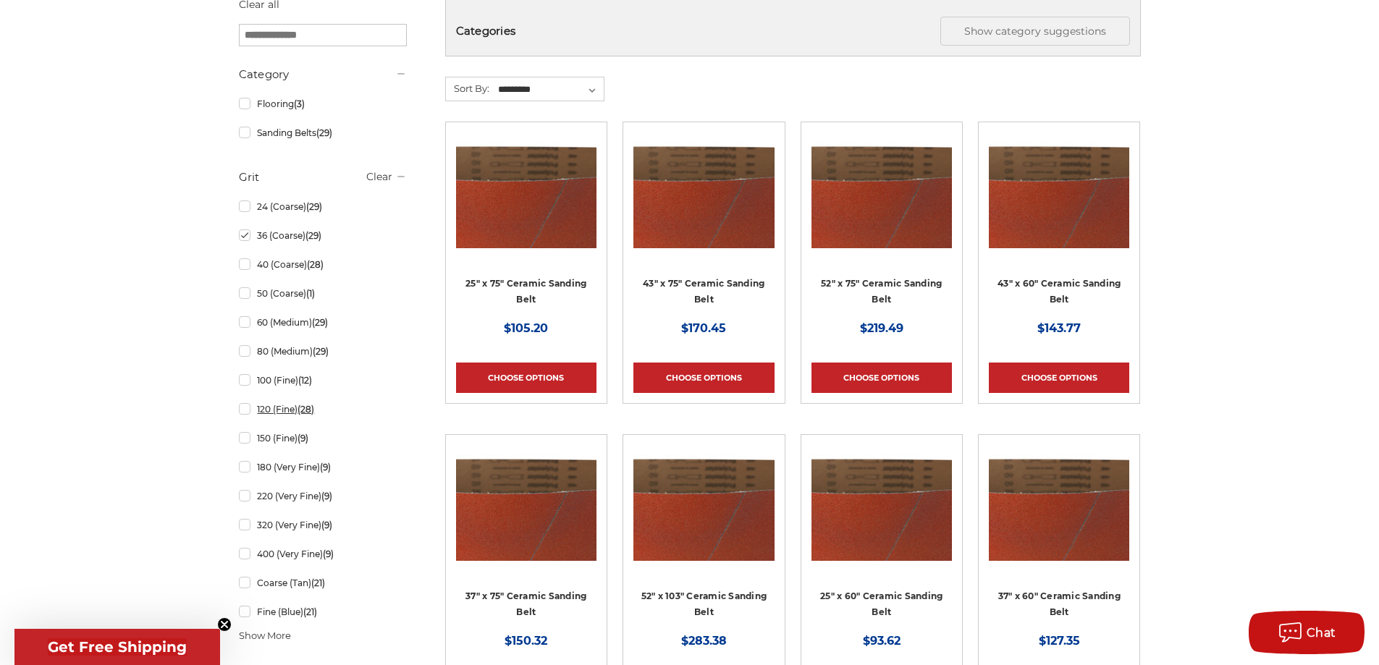
click at [246, 410] on link "120 (Fine) (28)" at bounding box center [323, 409] width 168 height 25
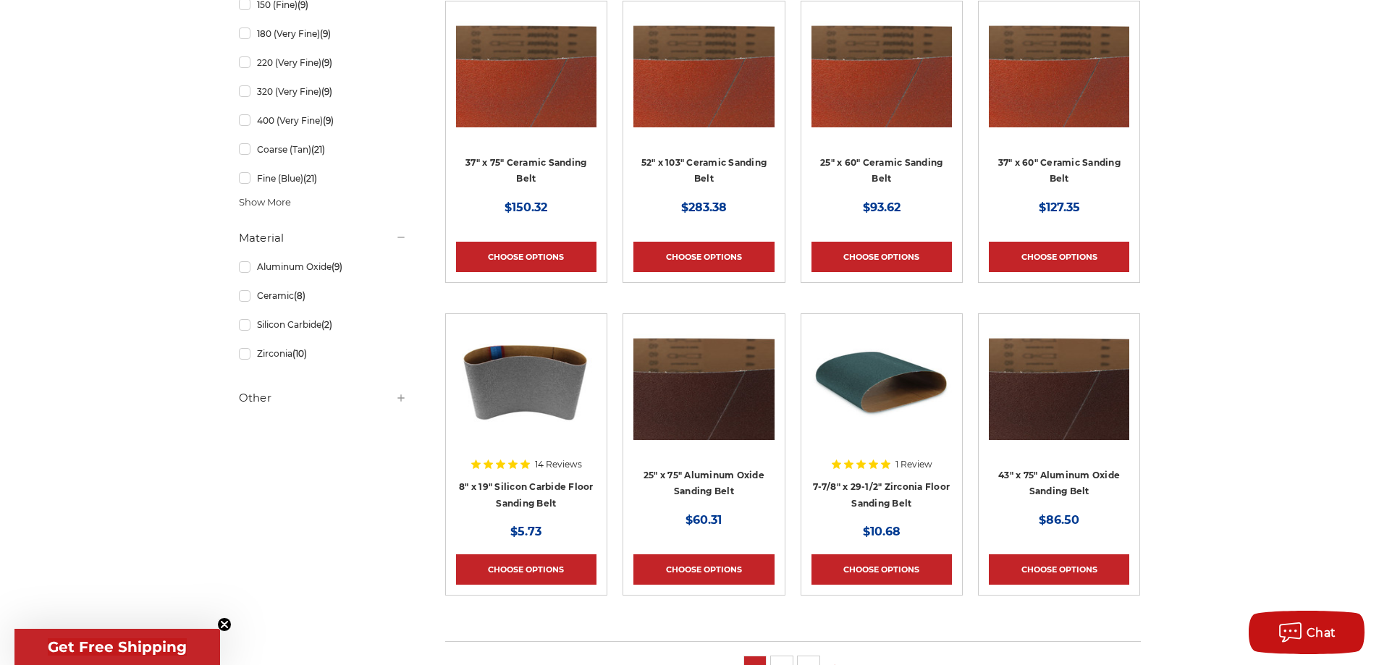
scroll to position [724, 0]
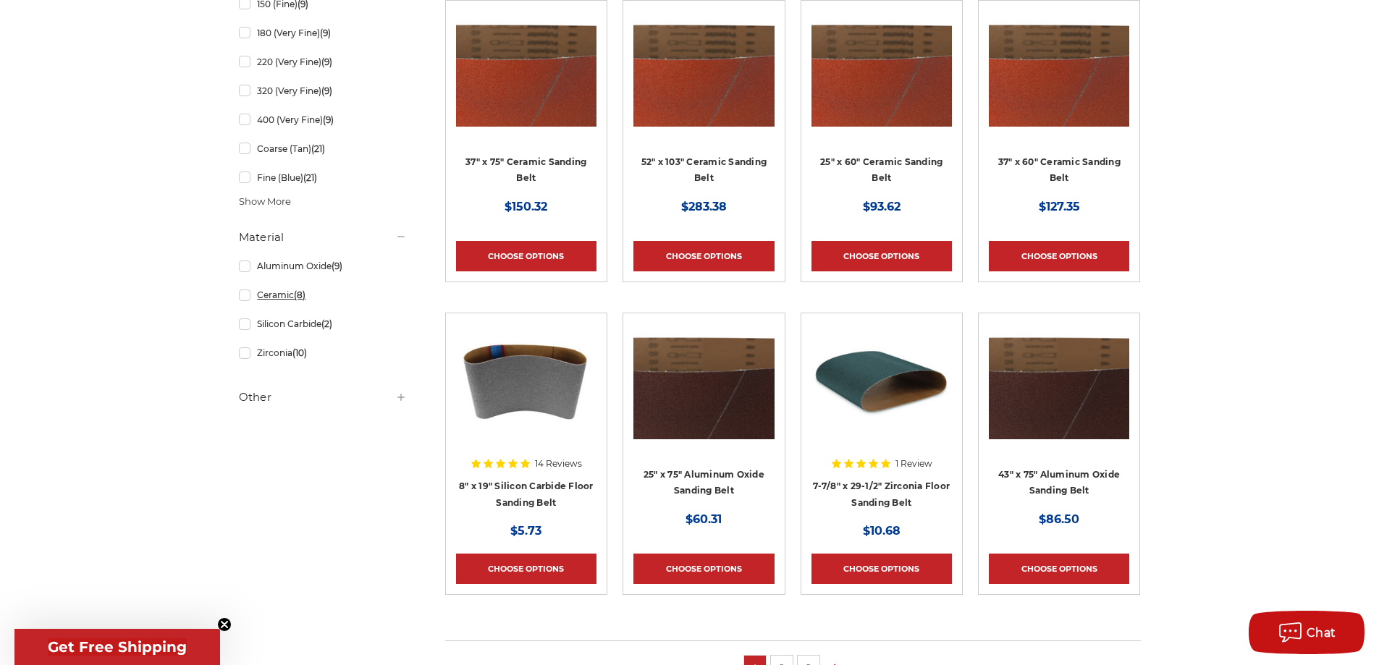
click at [245, 292] on link "Ceramic (8)" at bounding box center [323, 294] width 168 height 25
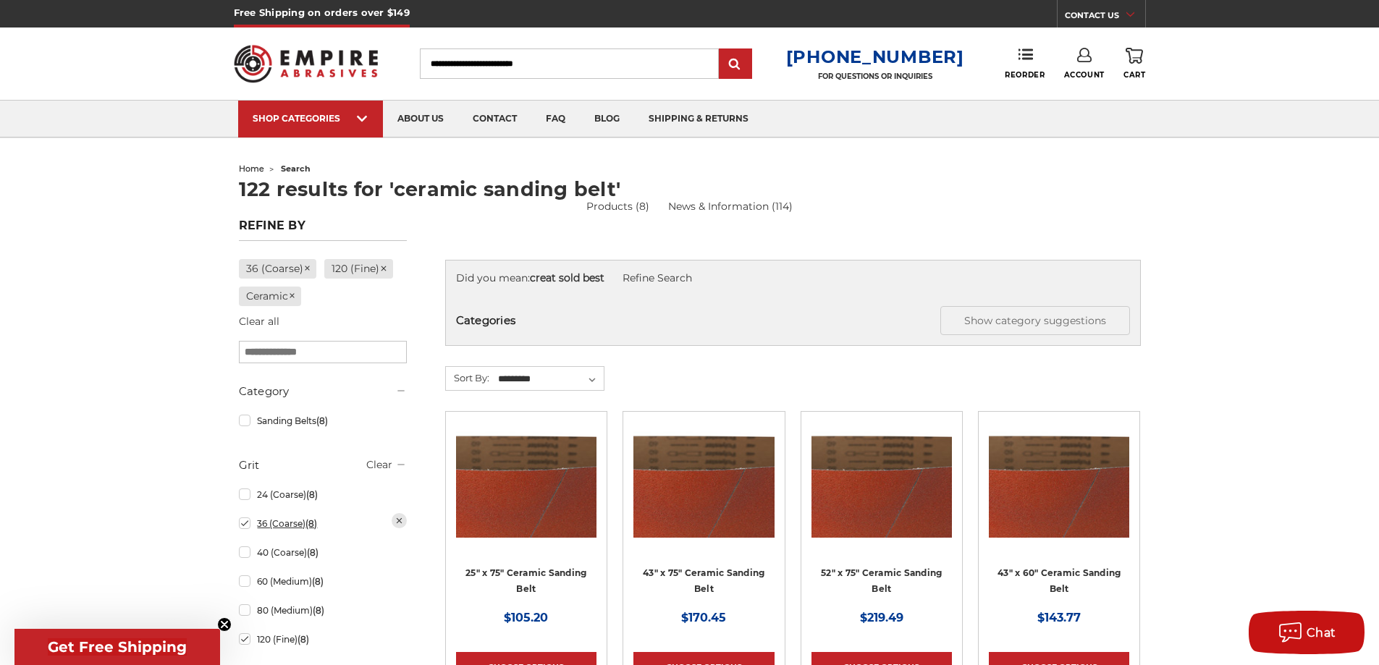
click at [244, 525] on link "36 (Coarse) (8)" at bounding box center [323, 523] width 168 height 25
click at [245, 610] on link "120 (Fine) (8)" at bounding box center [323, 611] width 168 height 25
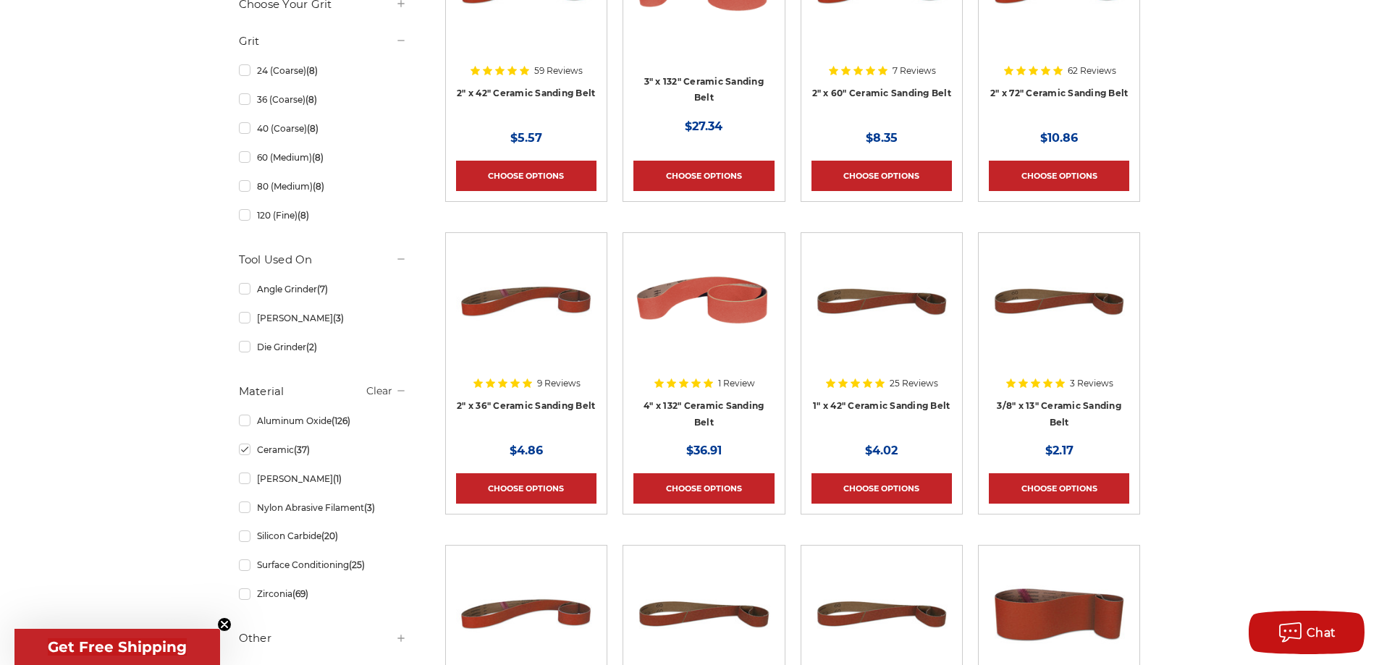
scroll to position [507, 0]
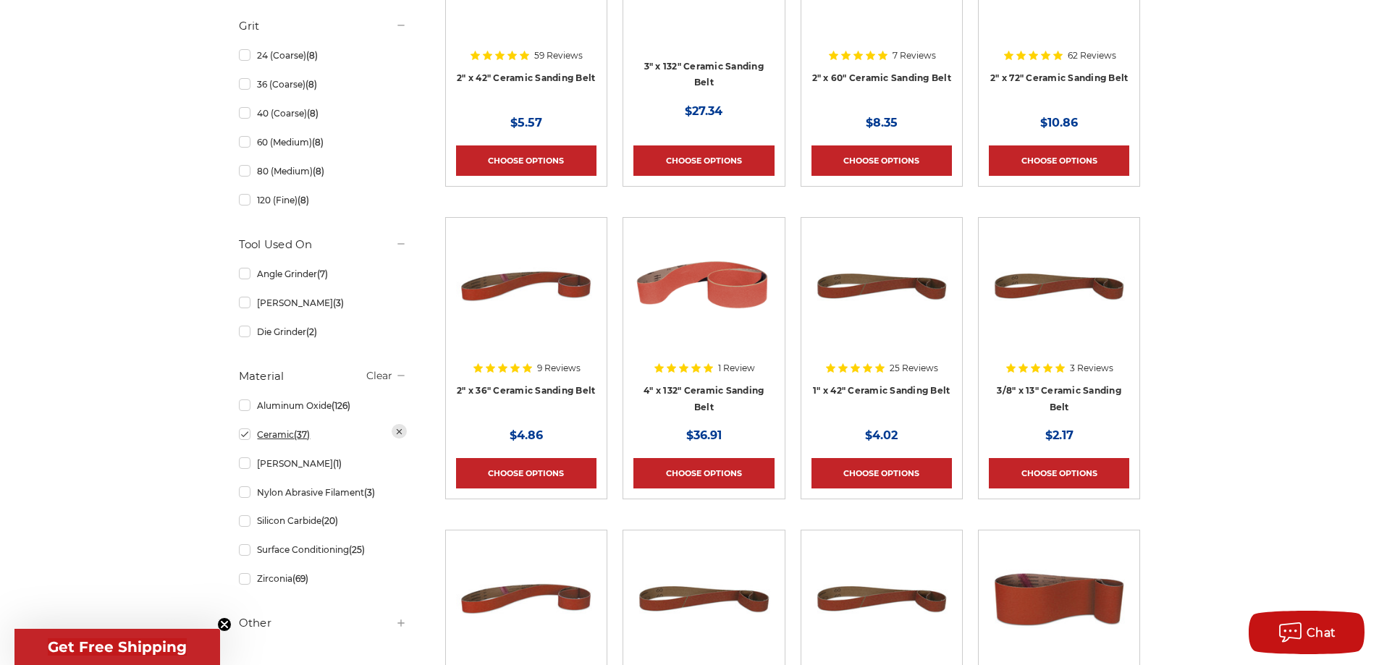
click at [243, 435] on link "Ceramic (37)" at bounding box center [323, 434] width 168 height 25
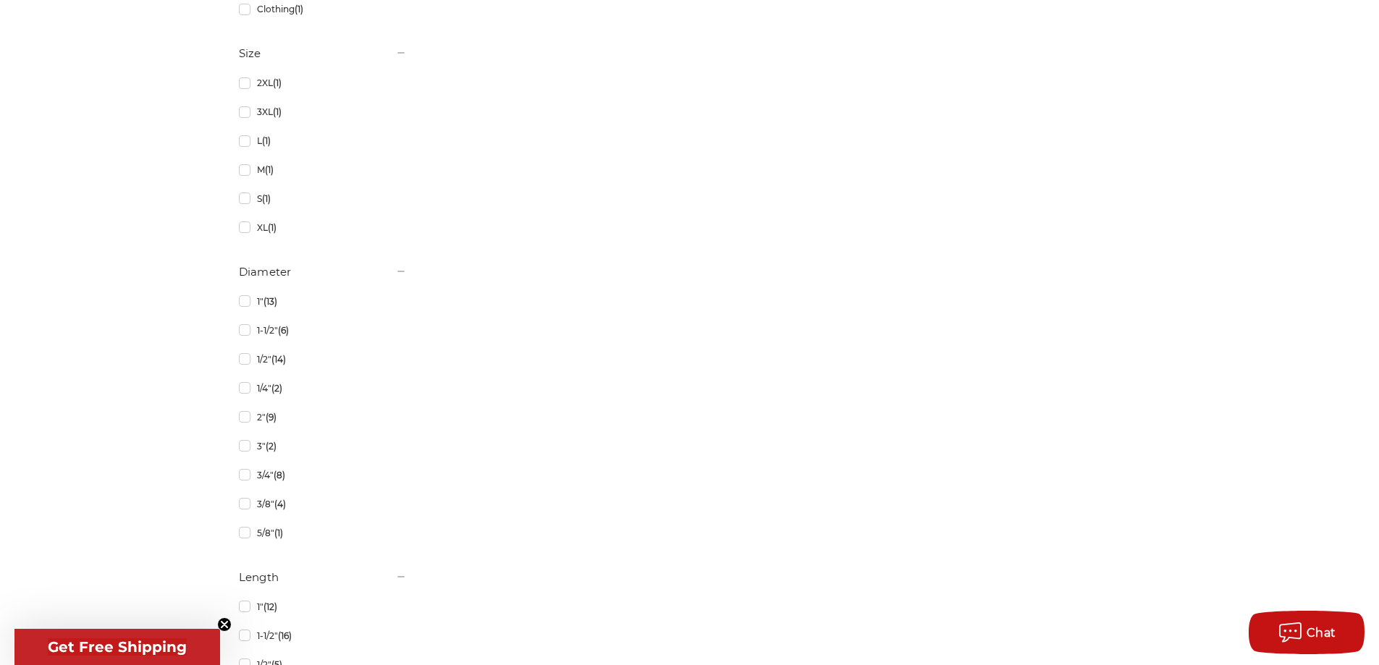
scroll to position [1882, 0]
click at [247, 336] on link "2" (9)" at bounding box center [323, 339] width 168 height 25
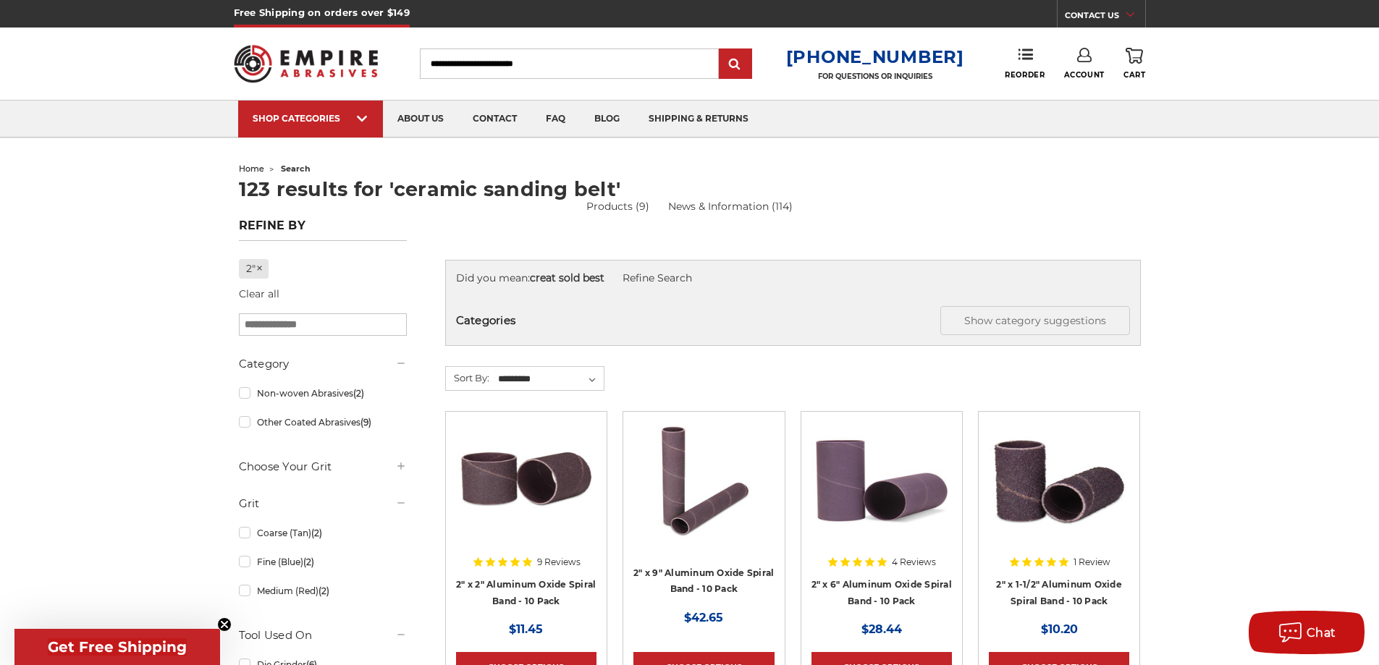
click at [500, 57] on input "Search" at bounding box center [569, 64] width 299 height 30
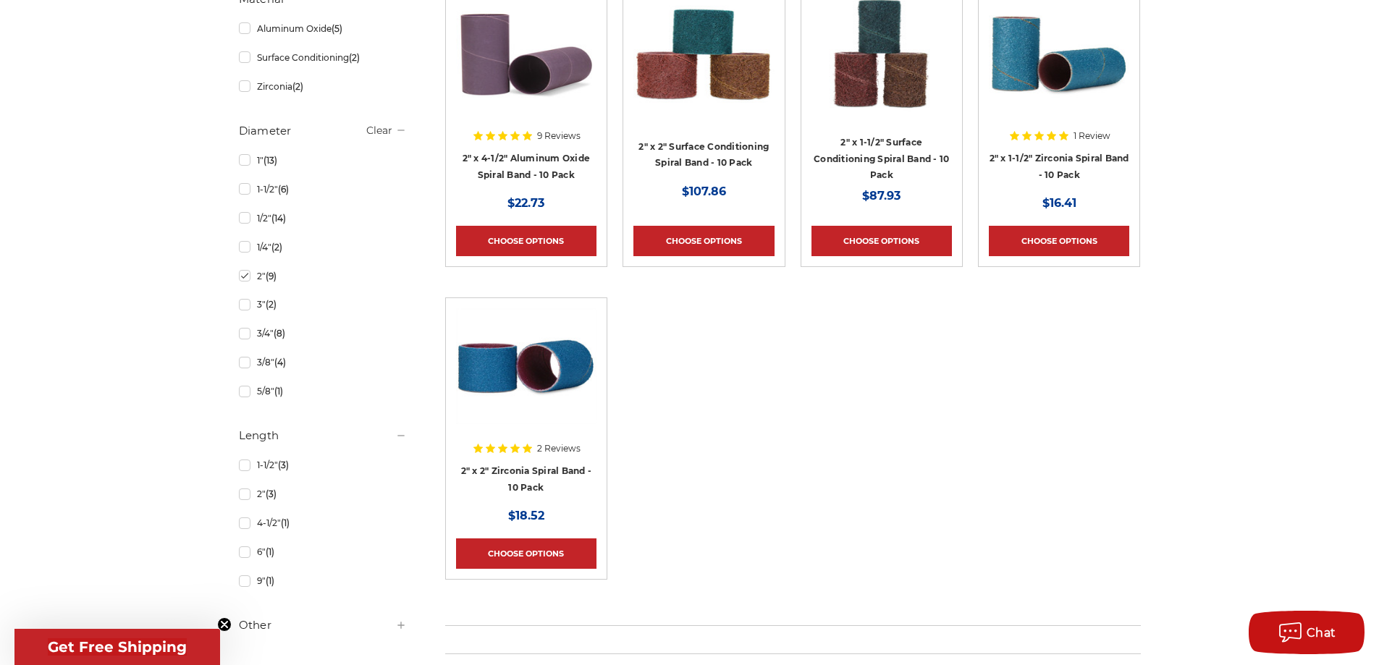
scroll to position [705, 0]
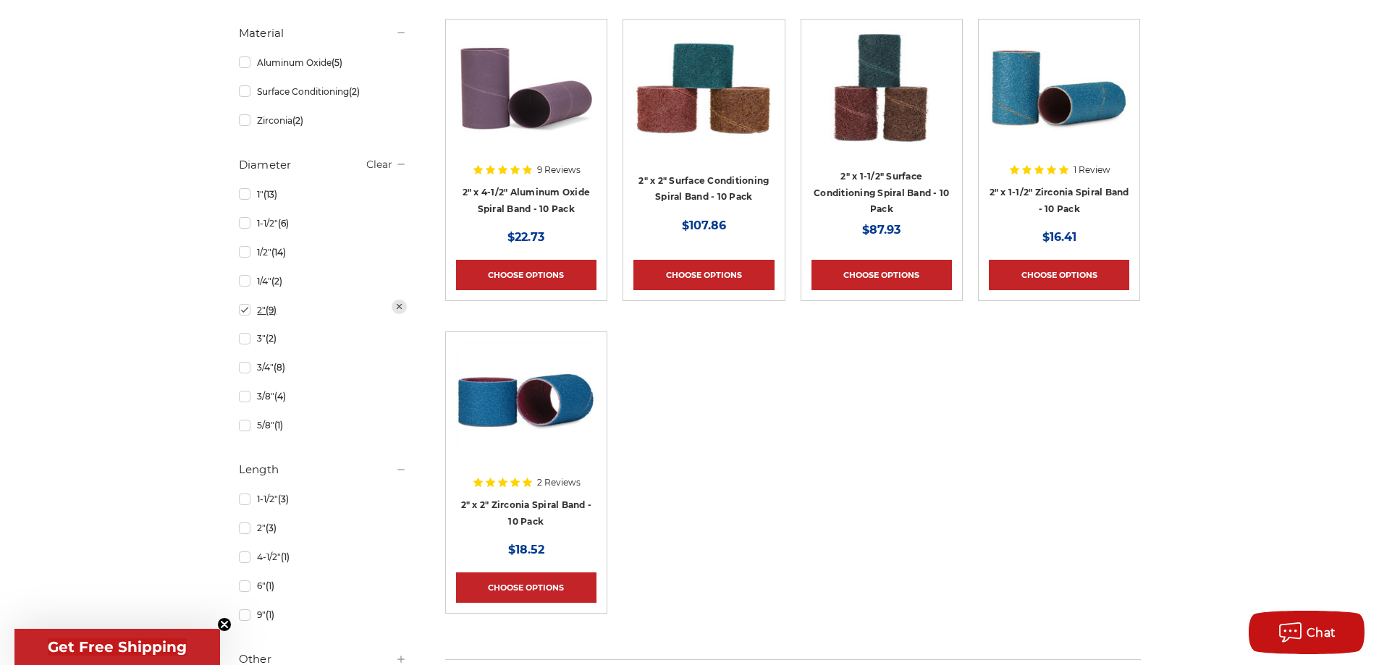
click at [245, 311] on link "2" (9)" at bounding box center [323, 310] width 168 height 25
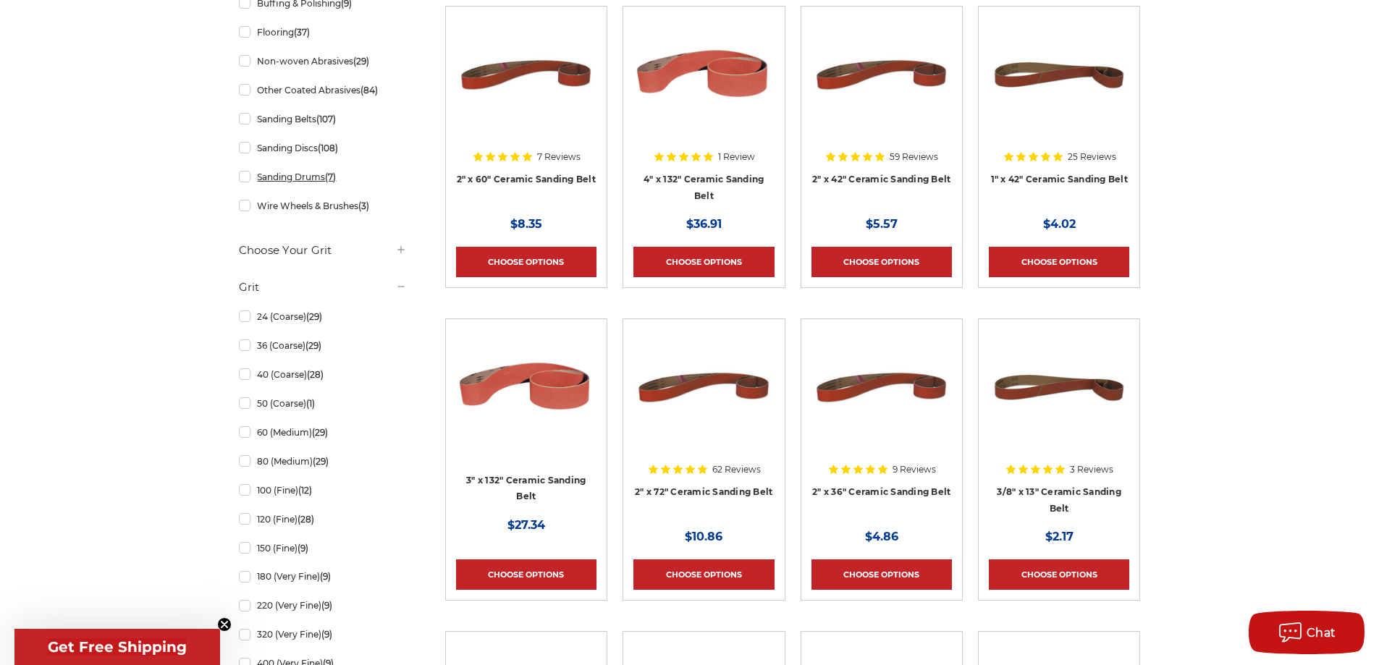
scroll to position [434, 0]
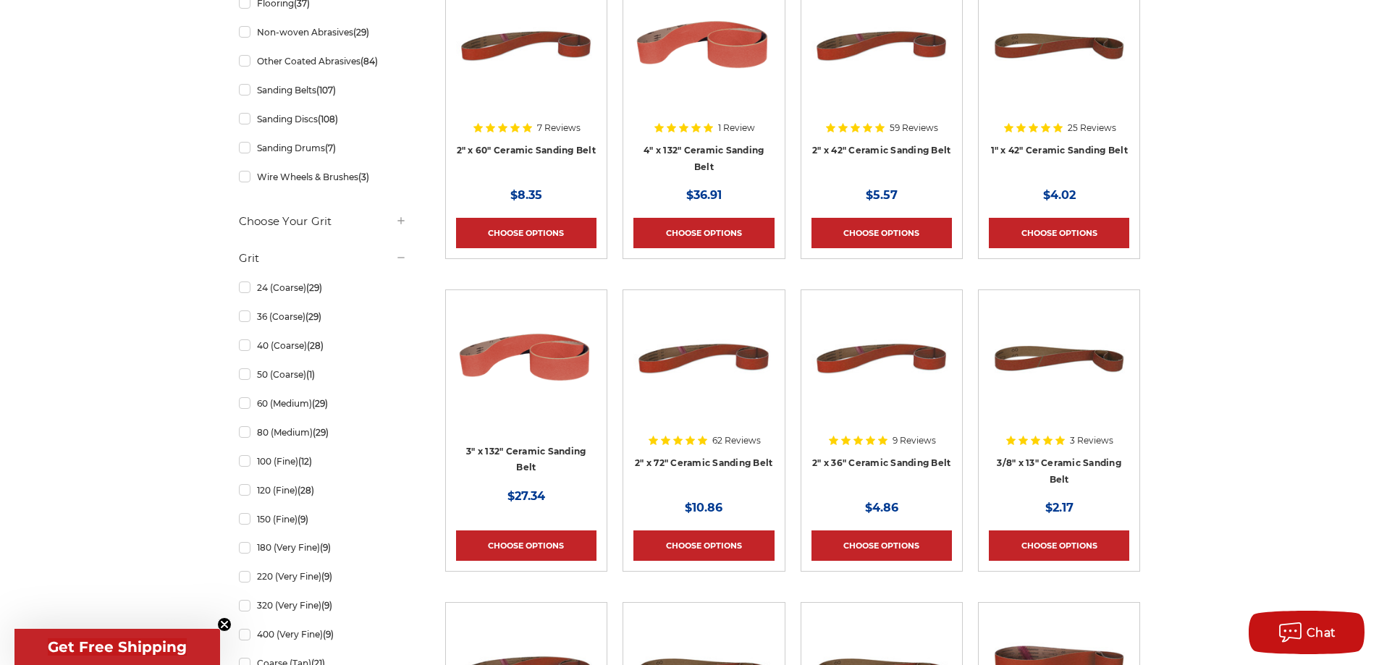
click at [715, 459] on div at bounding box center [703, 392] width 140 height 185
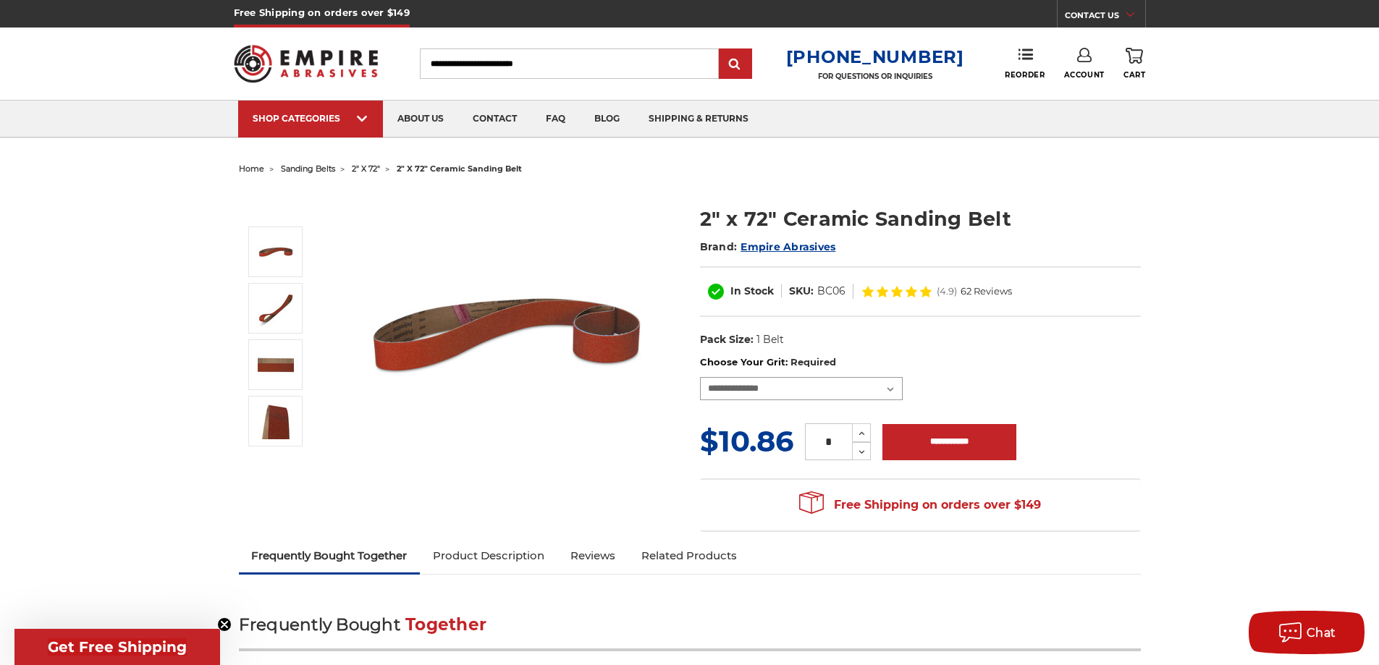
click at [885, 382] on select "**********" at bounding box center [801, 388] width 203 height 23
click at [700, 377] on select "**********" at bounding box center [801, 388] width 203 height 23
click at [890, 381] on select "**********" at bounding box center [801, 388] width 203 height 23
select select "****"
click at [700, 377] on select "**********" at bounding box center [801, 388] width 203 height 23
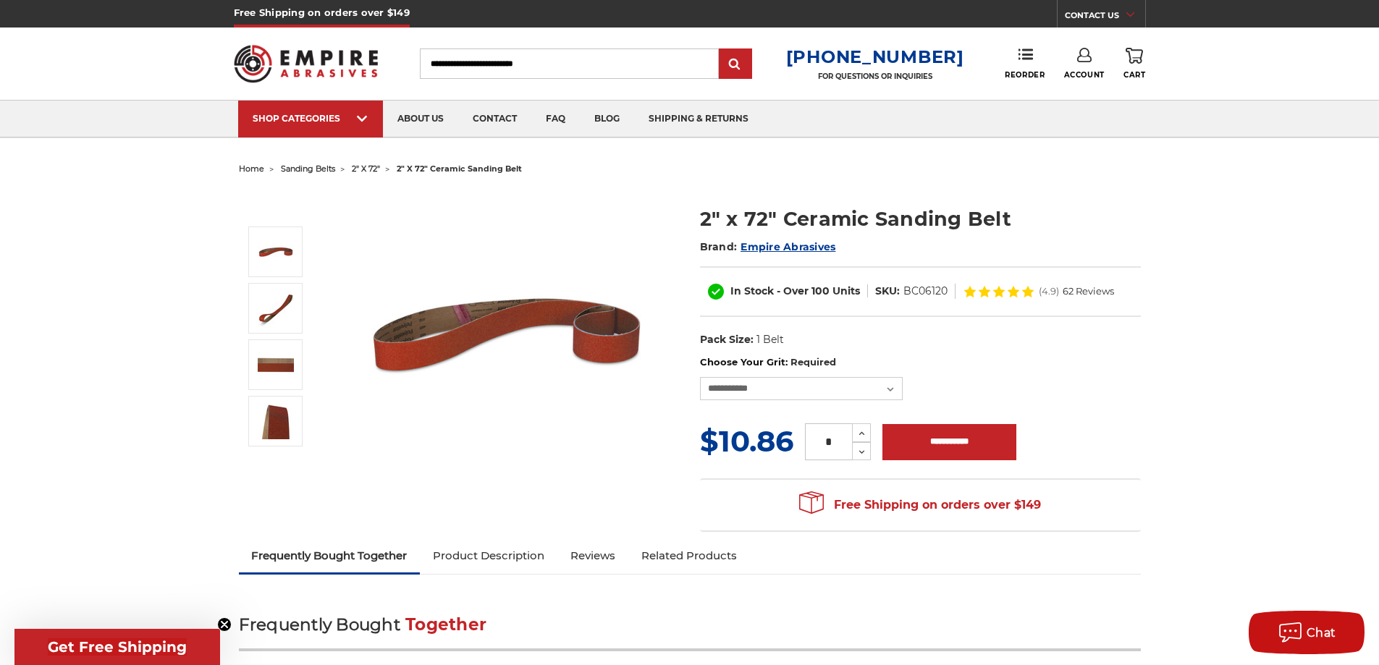
click at [1085, 55] on icon at bounding box center [1084, 55] width 14 height 14
click at [1092, 62] on link "Account" at bounding box center [1084, 64] width 41 height 32
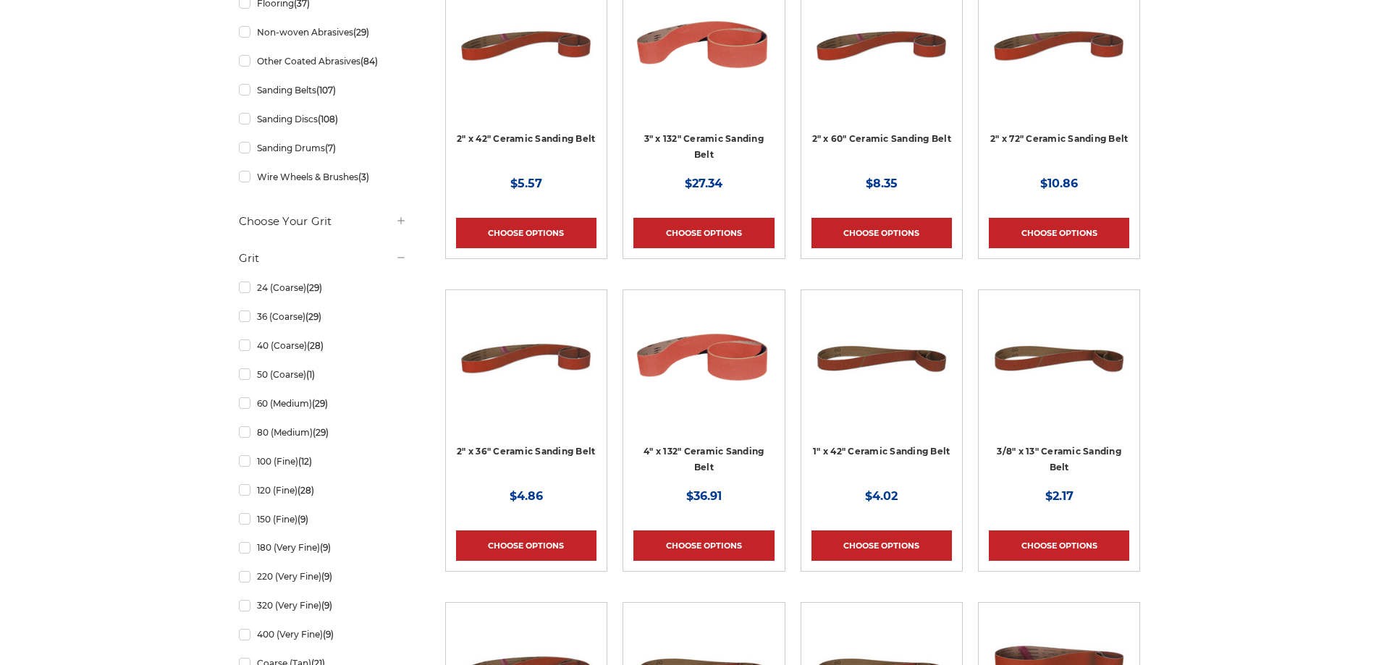
scroll to position [434, 0]
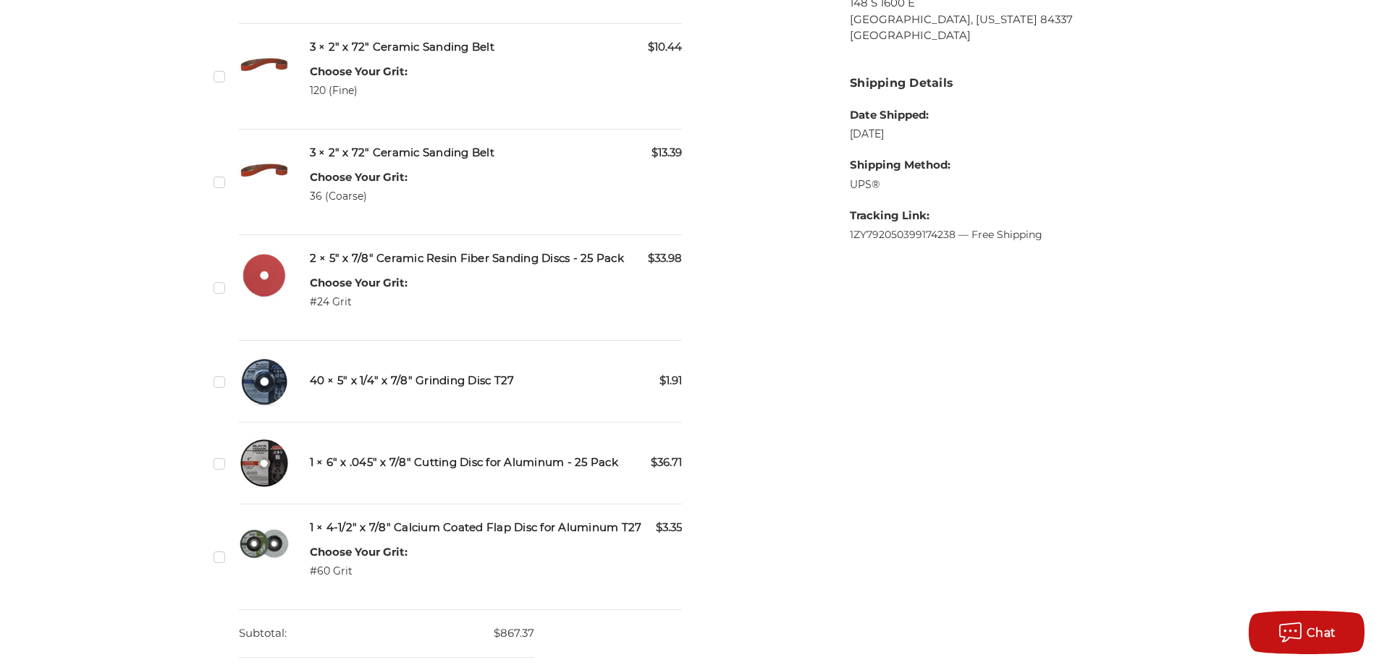
scroll to position [724, 0]
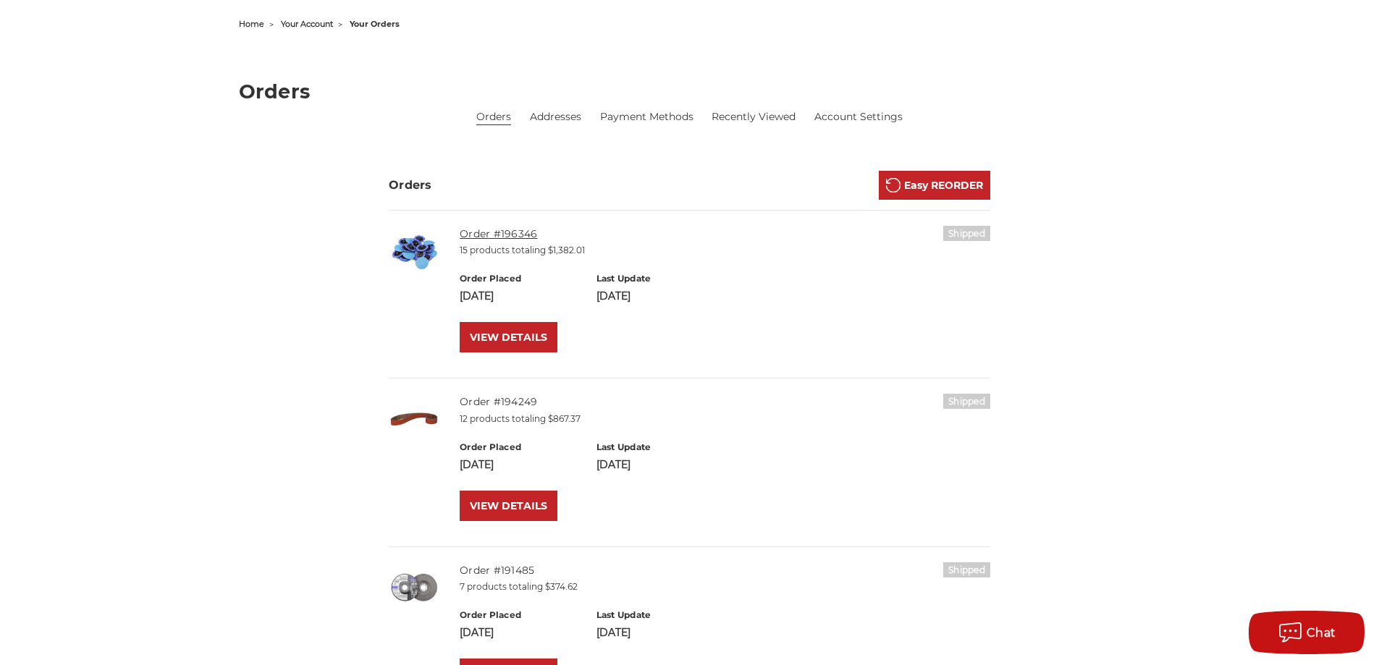
click at [508, 234] on link "Order #196346" at bounding box center [498, 233] width 77 height 13
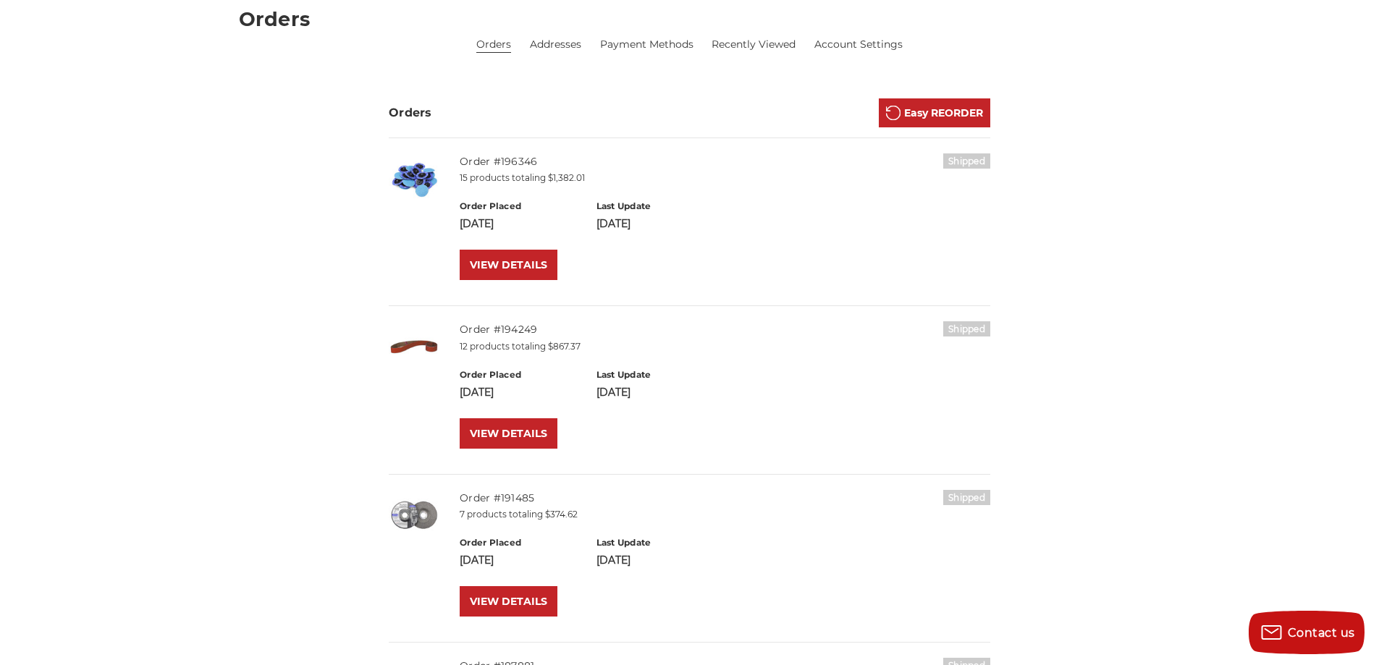
click at [417, 512] on img at bounding box center [414, 515] width 51 height 51
click at [518, 599] on link "VIEW DETAILS" at bounding box center [509, 601] width 98 height 30
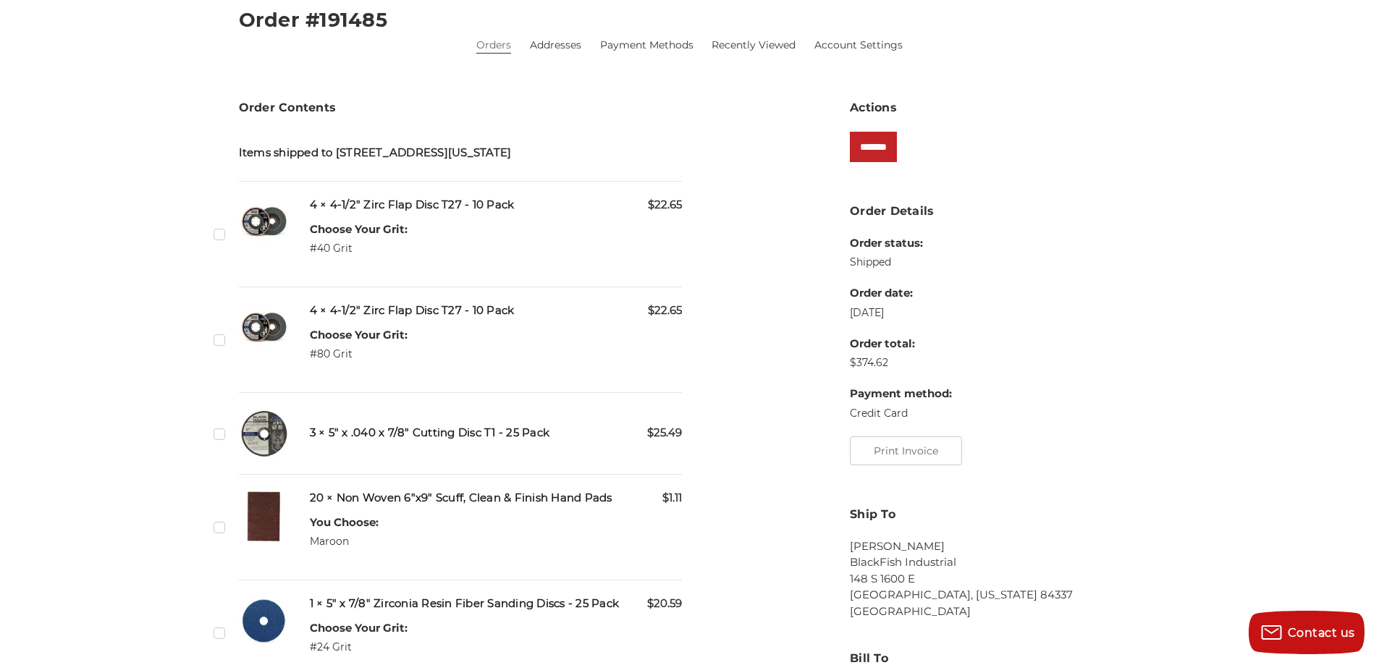
scroll to position [217, 0]
